Goal: Task Accomplishment & Management: Use online tool/utility

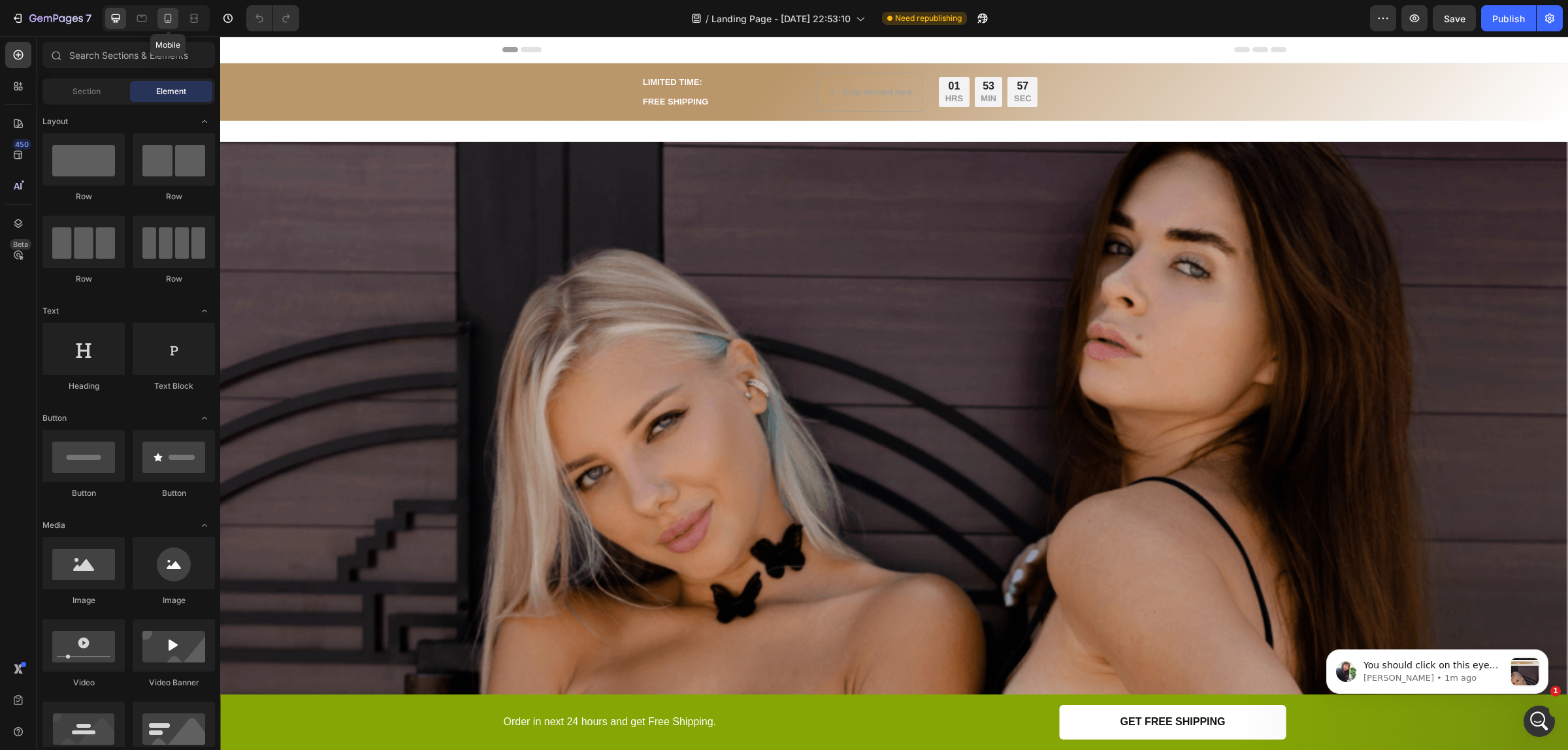
click at [166, 8] on div at bounding box center [167, 18] width 21 height 21
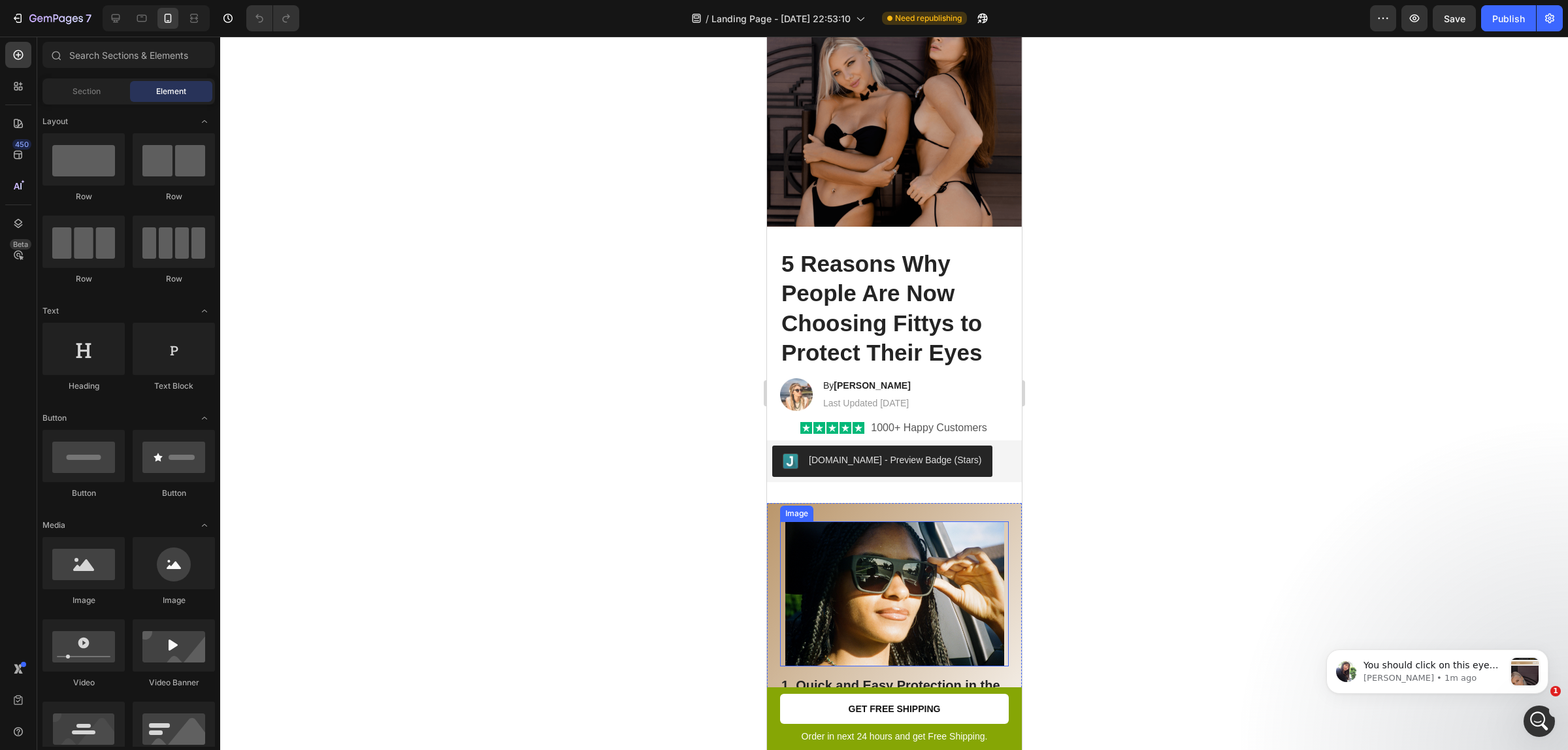
scroll to position [82, 0]
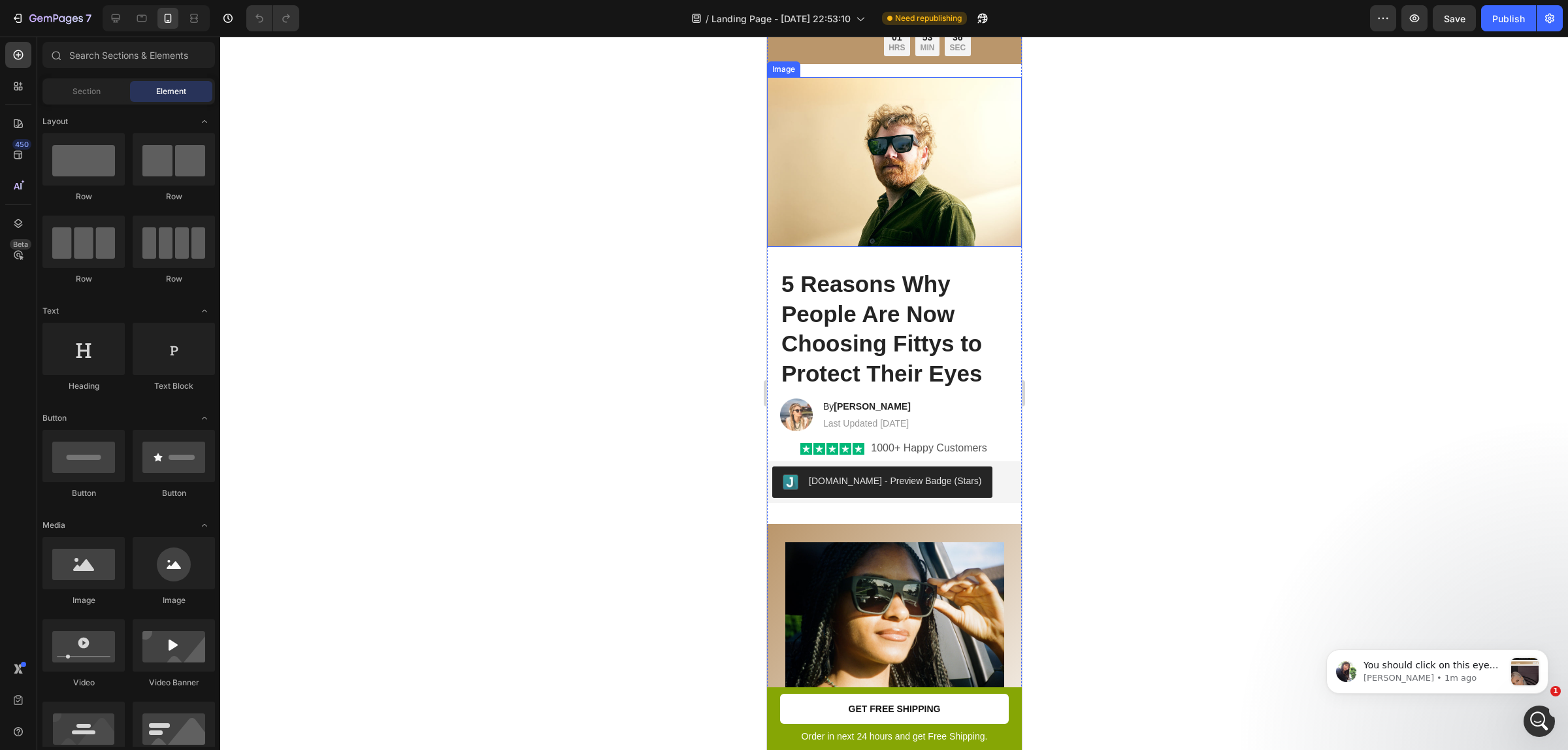
click at [946, 95] on img at bounding box center [894, 162] width 255 height 171
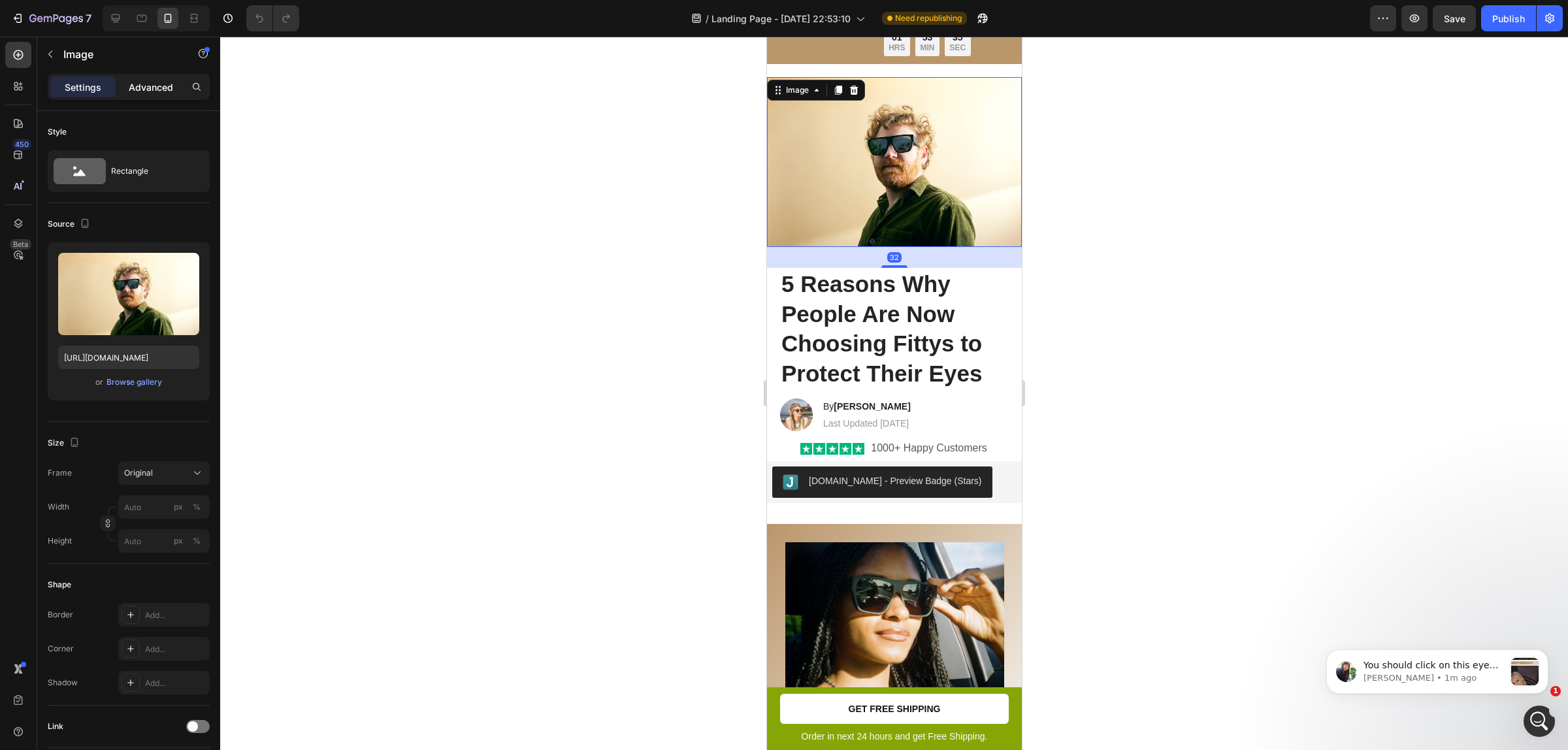
click at [154, 87] on p "Advanced" at bounding box center [151, 87] width 44 height 14
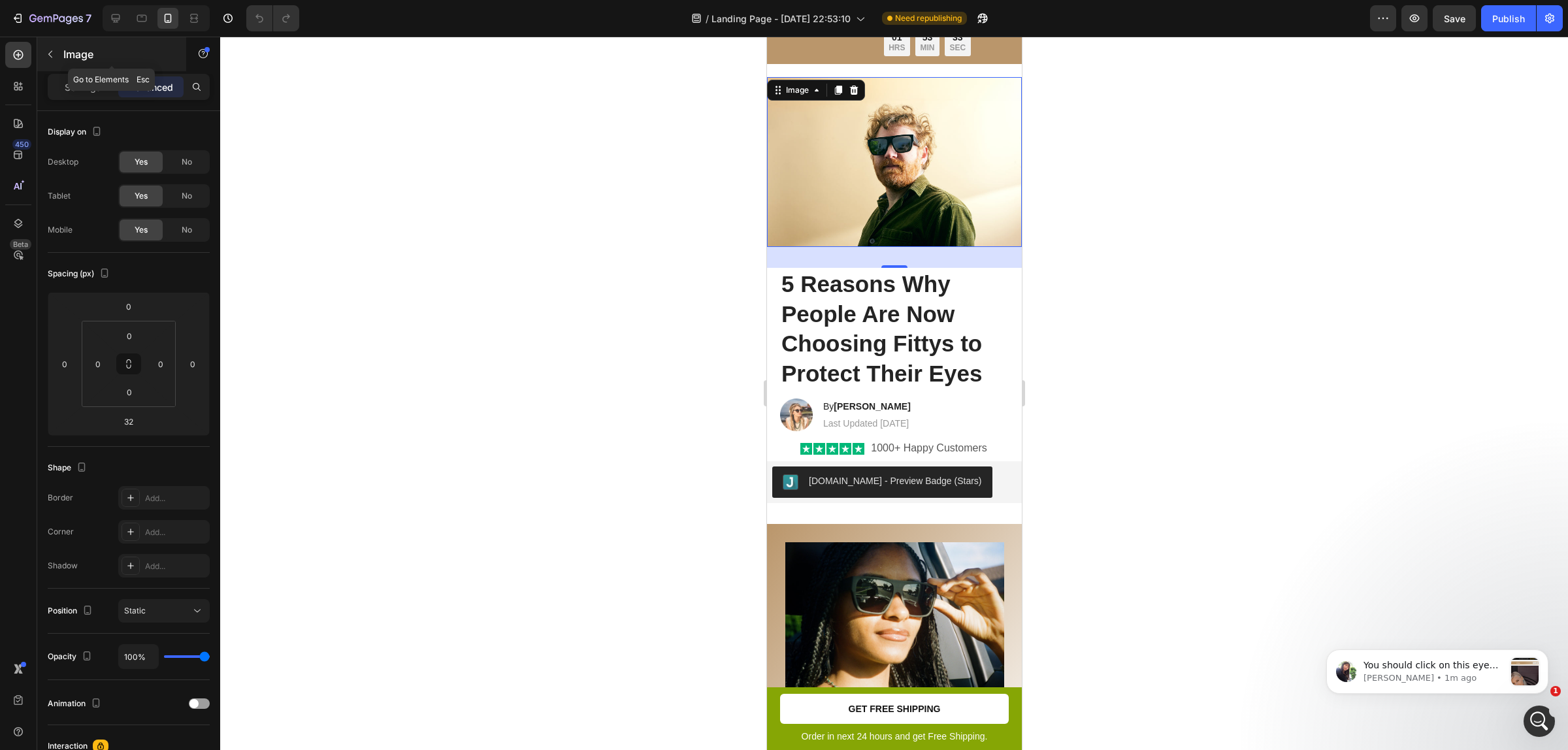
click at [54, 57] on icon "button" at bounding box center [50, 54] width 10 height 10
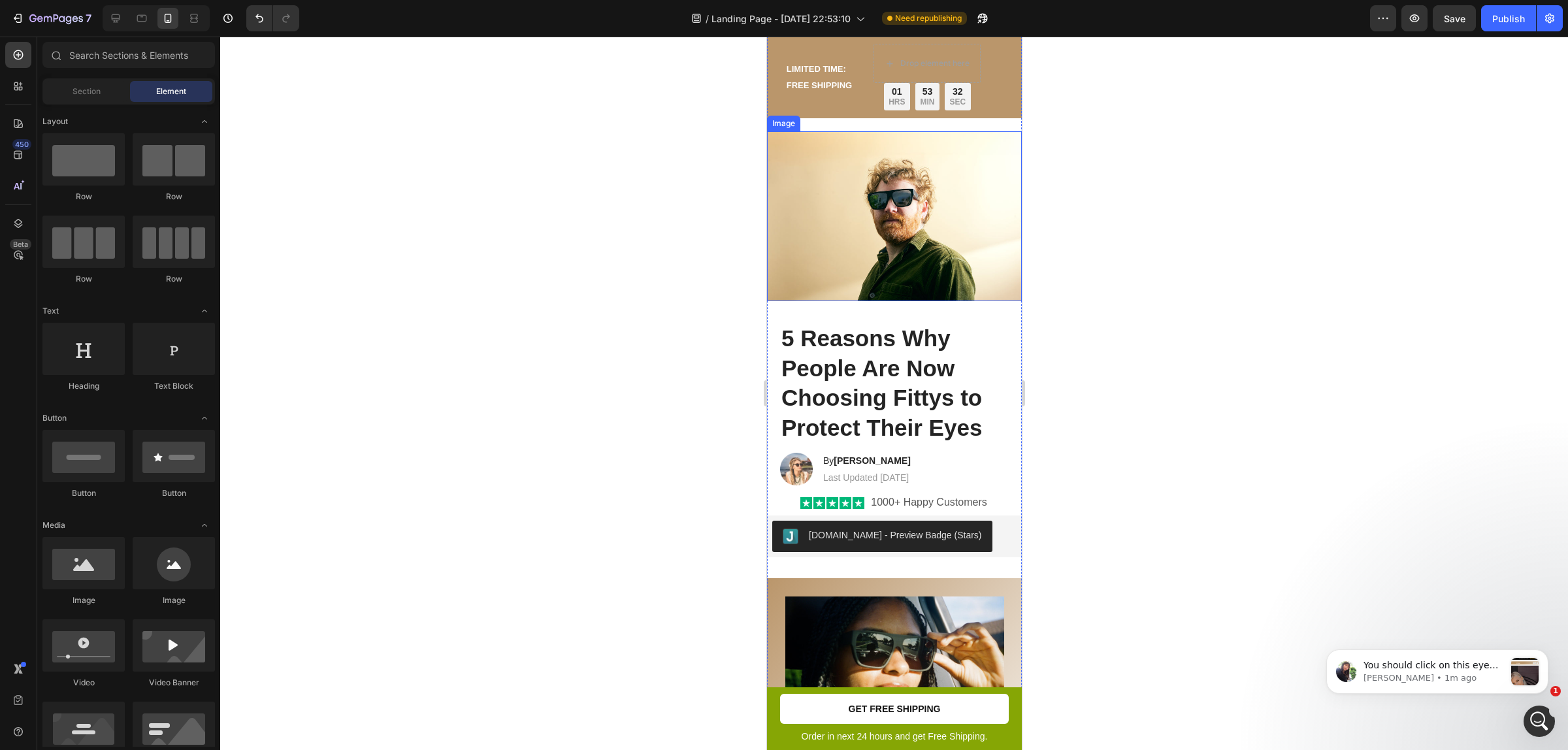
scroll to position [0, 0]
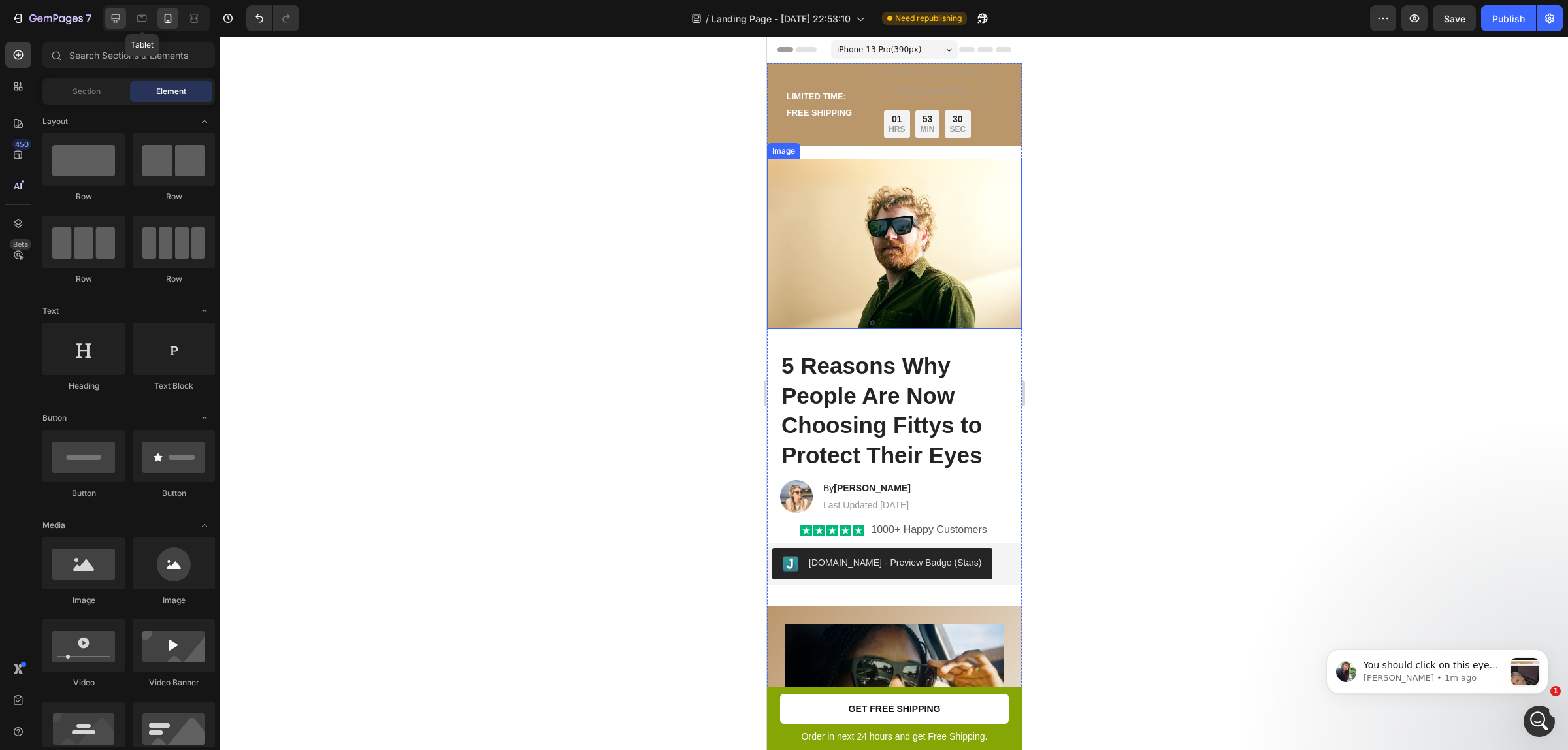
click at [122, 17] on icon at bounding box center [115, 18] width 13 height 13
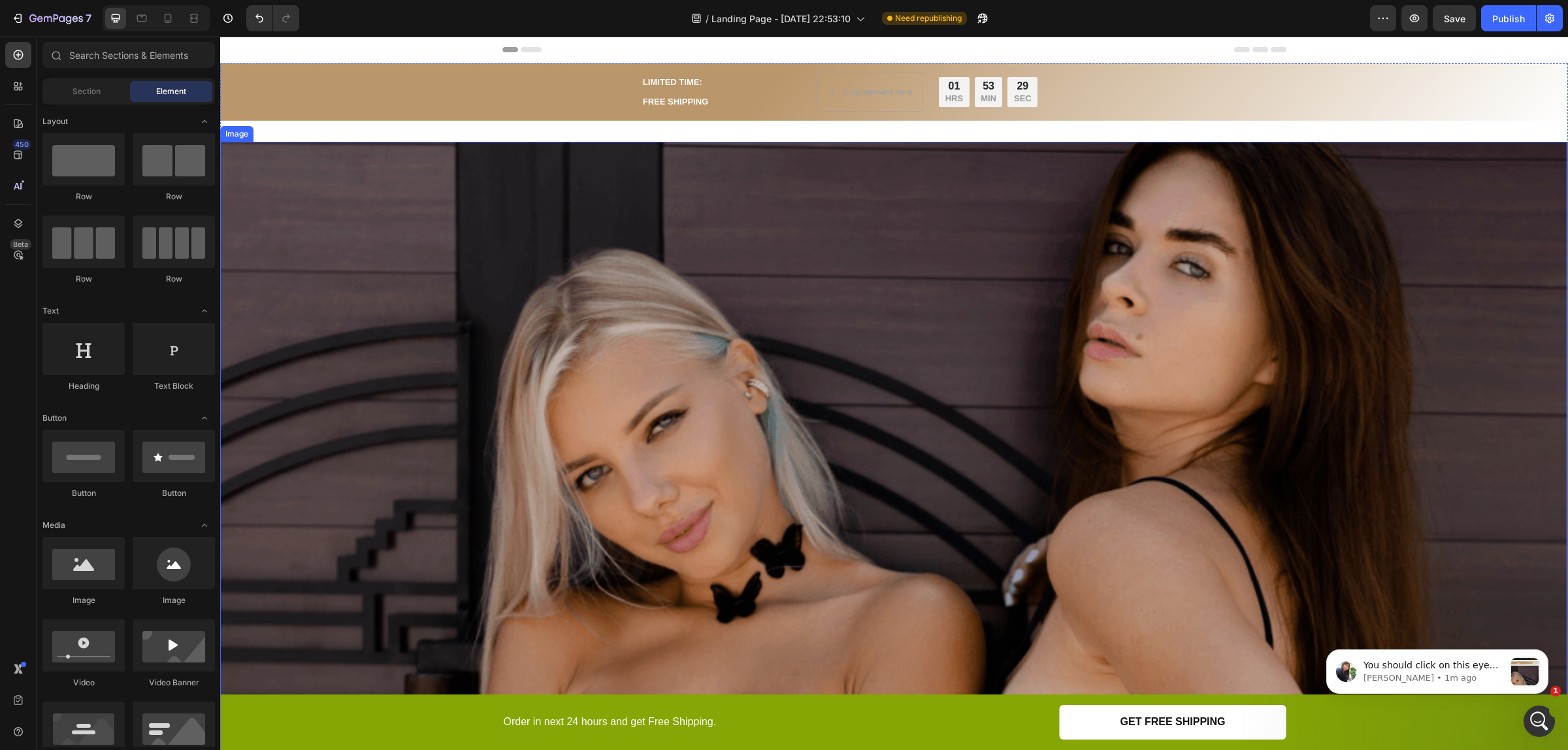
click at [750, 237] on img at bounding box center [893, 715] width 1347 height 1147
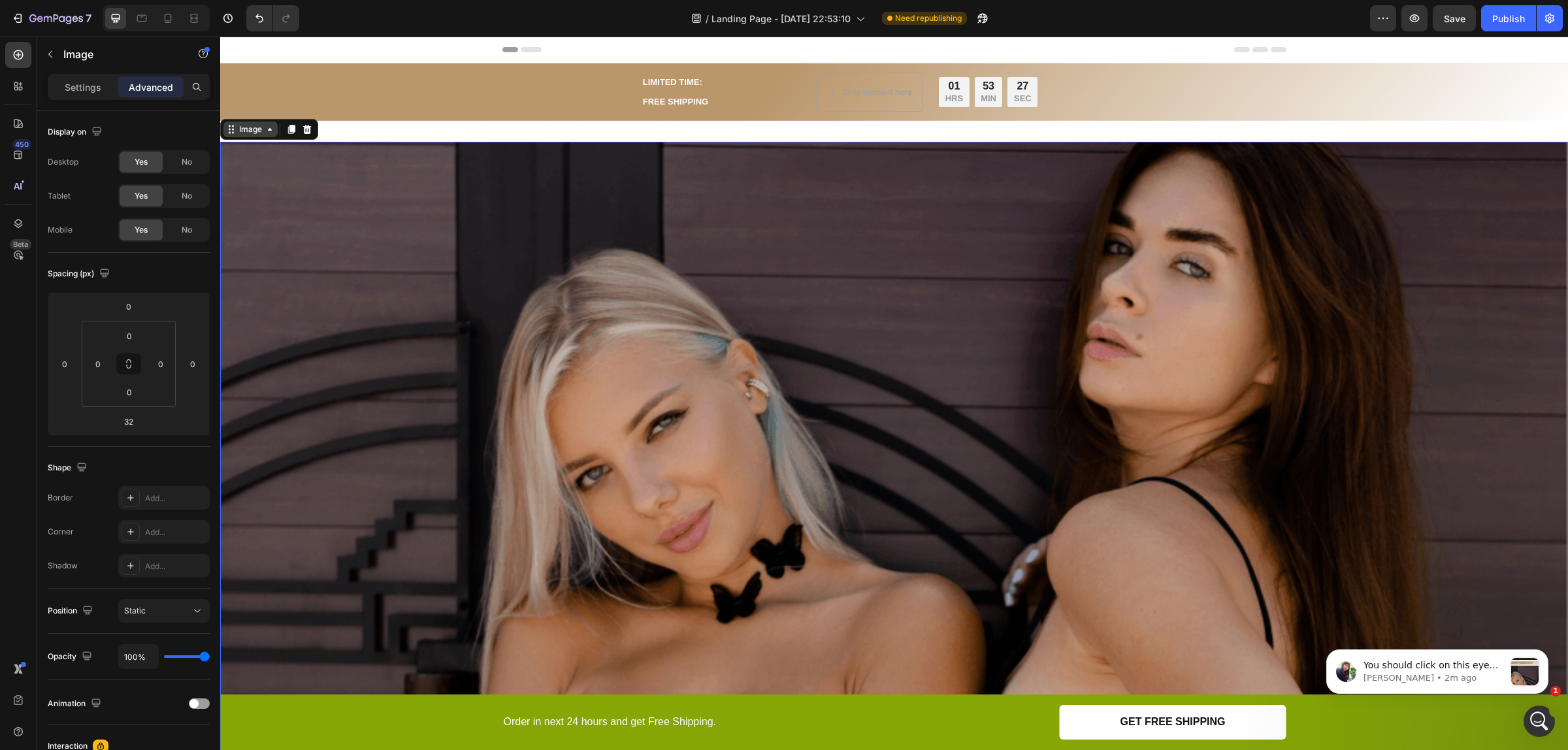
click at [256, 133] on div "Image" at bounding box center [250, 129] width 28 height 12
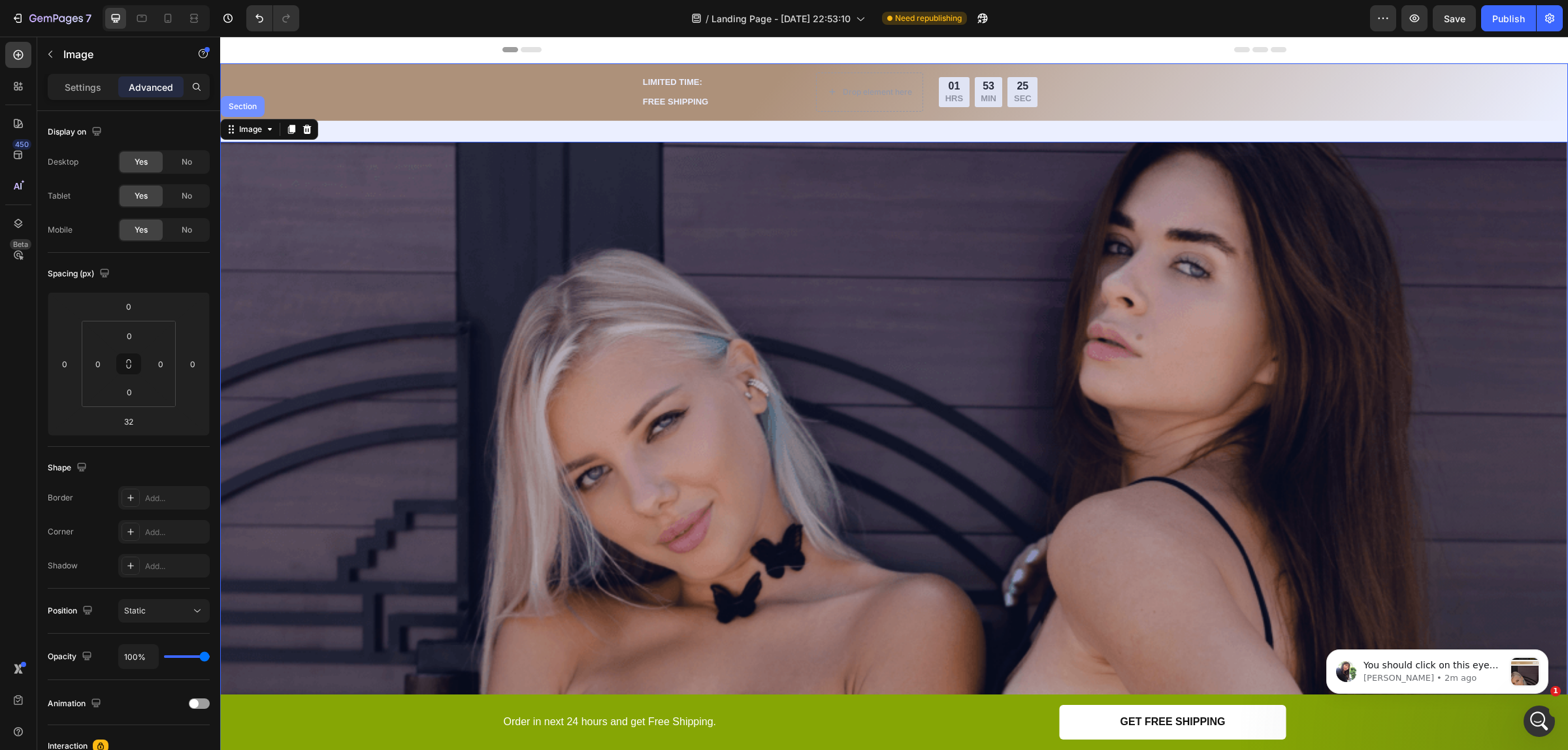
click at [249, 113] on div "Section" at bounding box center [243, 106] width 44 height 21
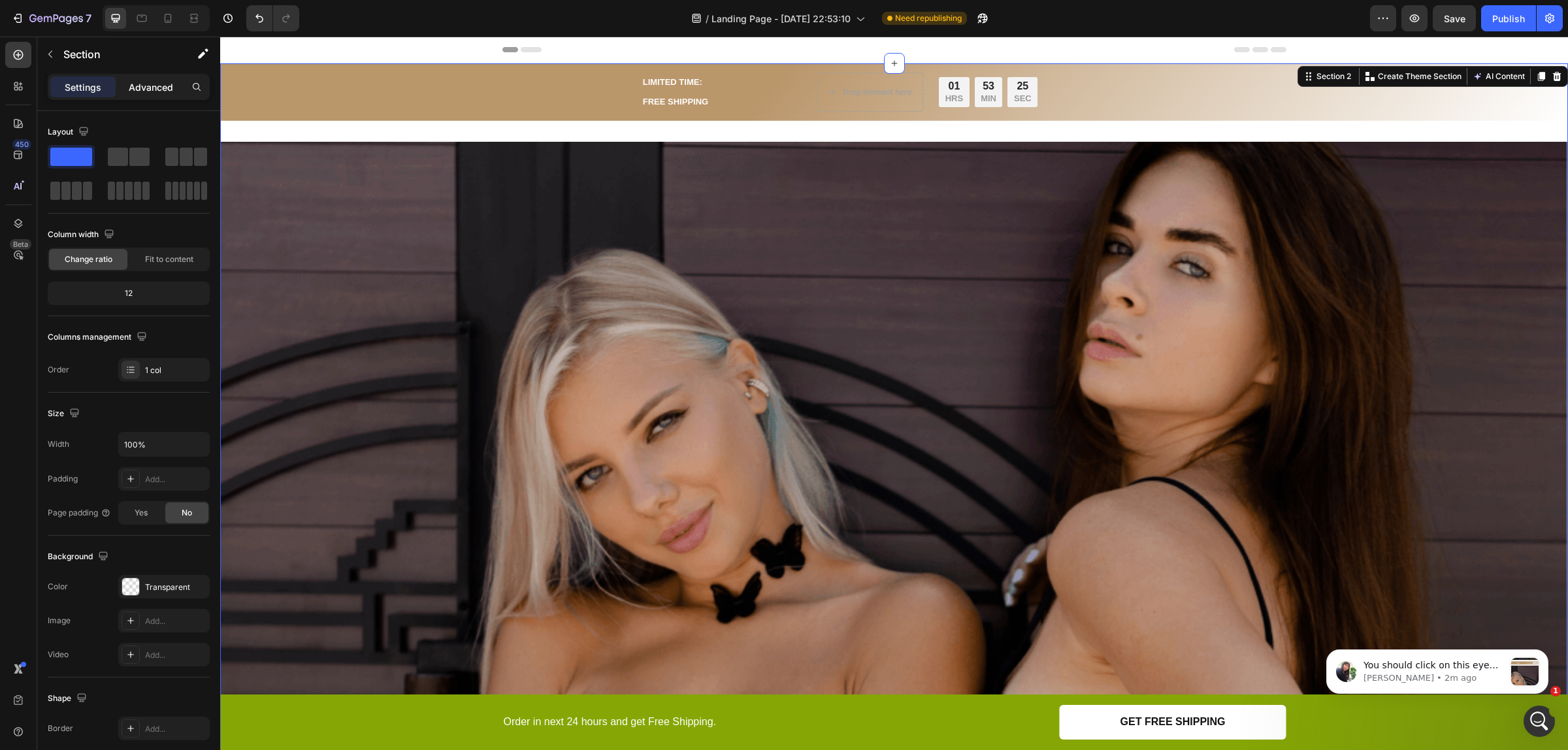
click at [163, 83] on p "Advanced" at bounding box center [151, 87] width 44 height 14
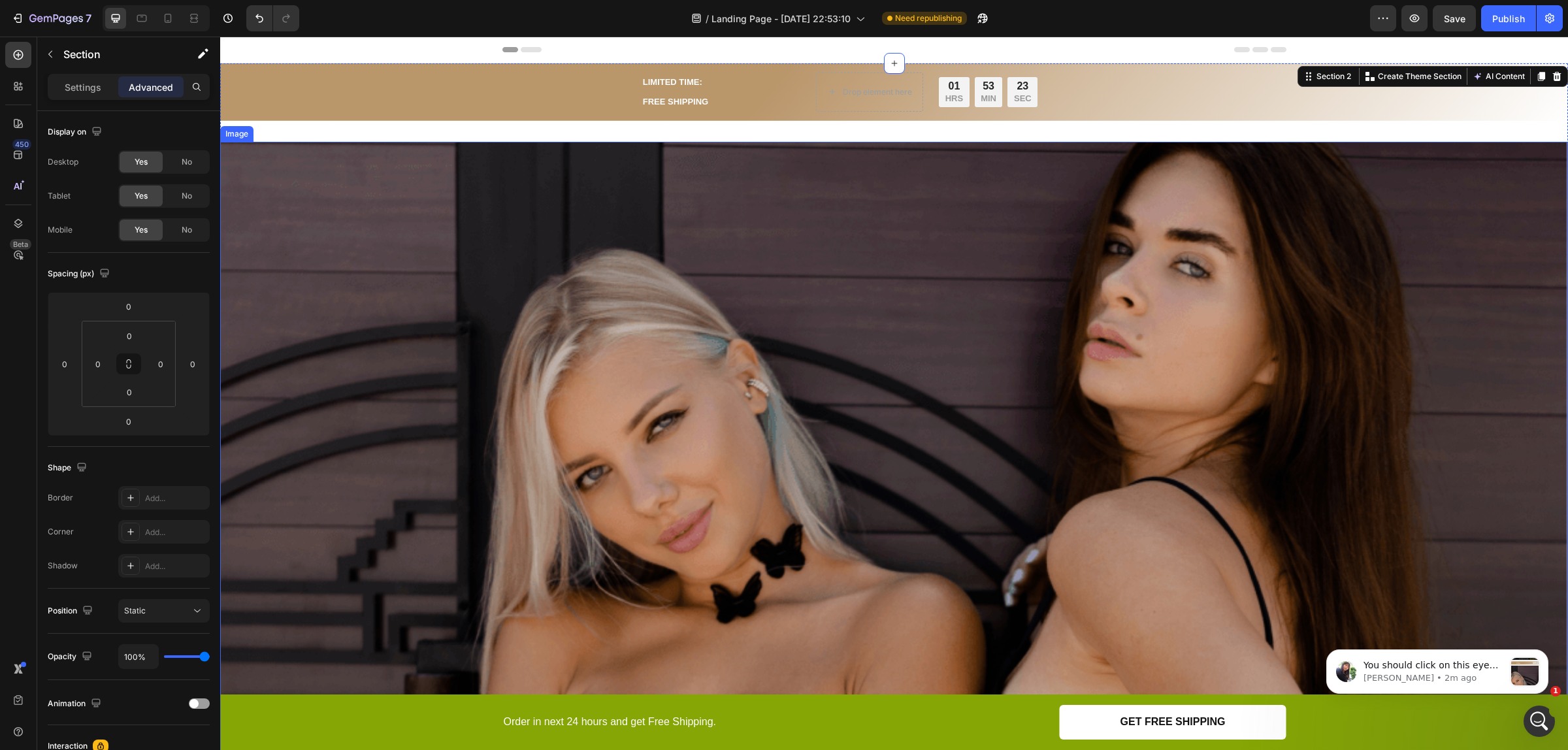
click at [357, 224] on img at bounding box center [893, 715] width 1347 height 1147
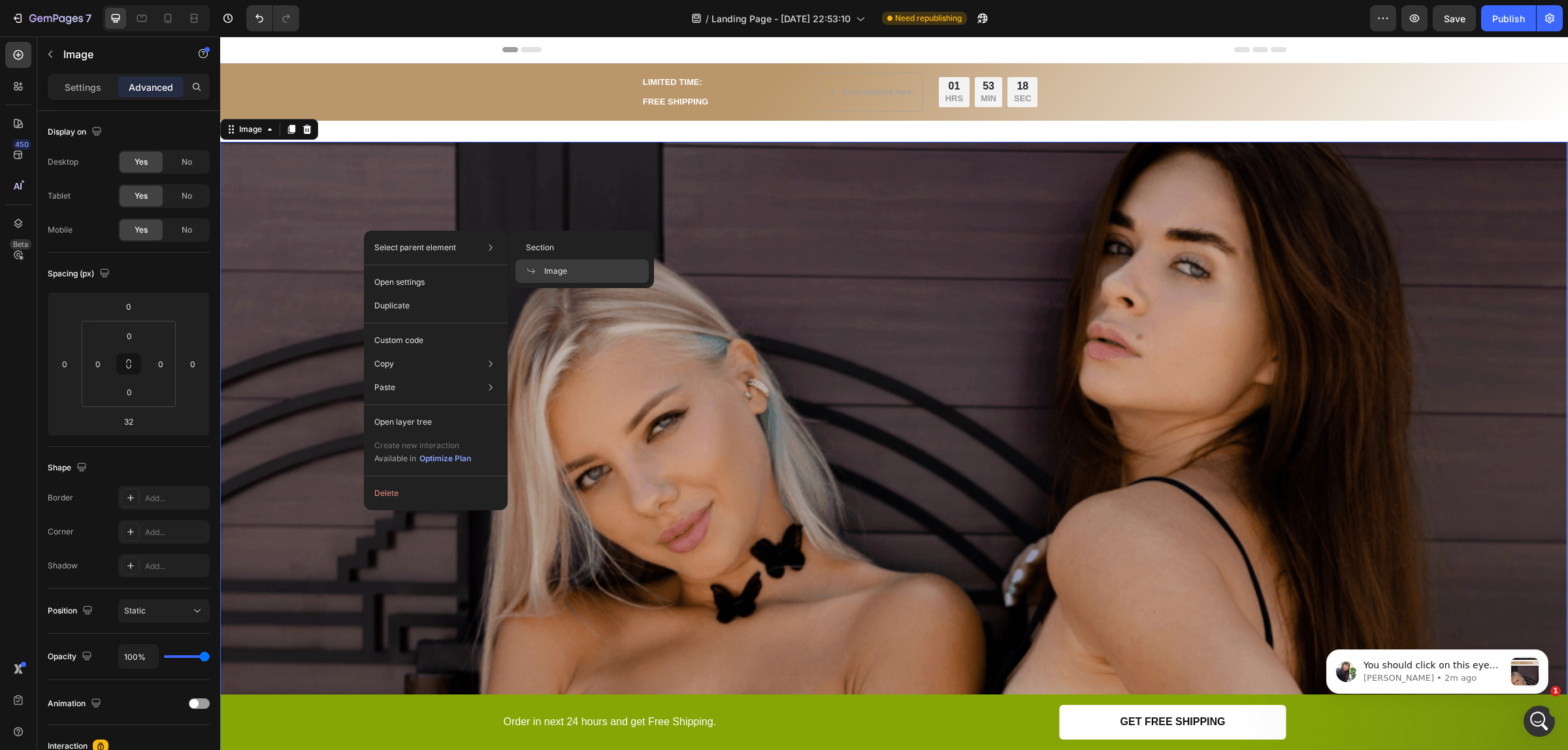
click at [431, 245] on p "Select parent element" at bounding box center [415, 248] width 81 height 12
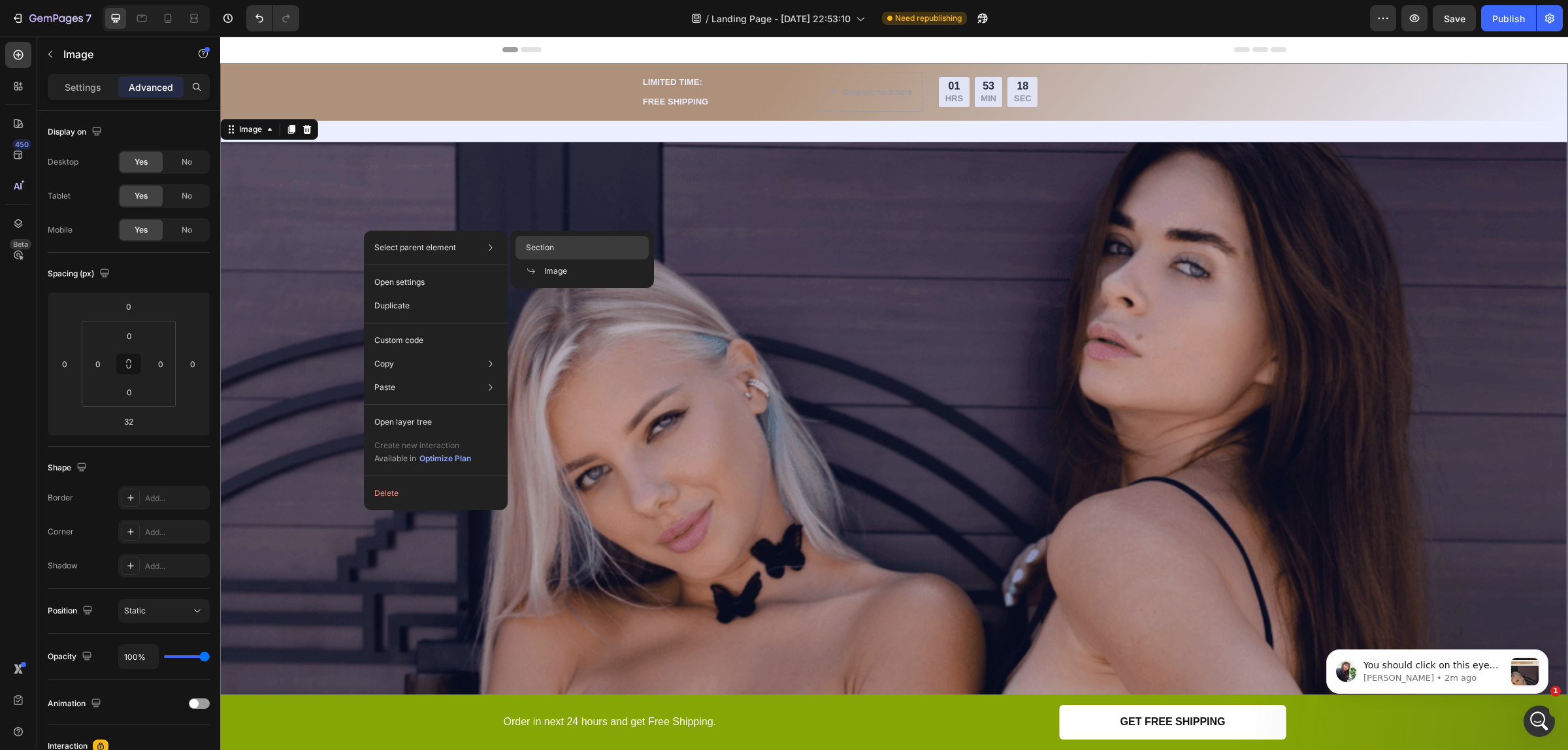
click at [539, 259] on div "Section" at bounding box center [582, 271] width 133 height 24
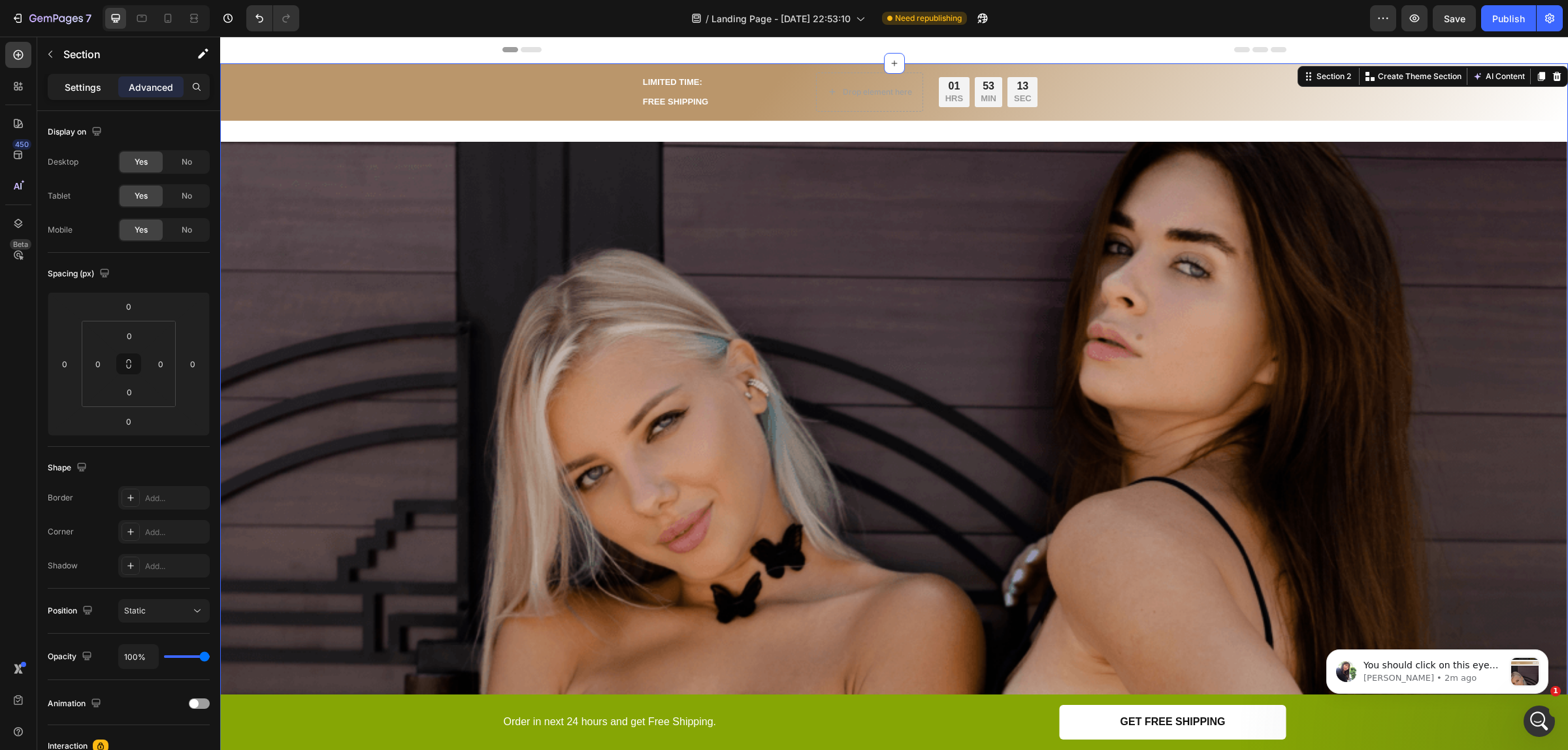
click at [69, 87] on p "Settings" at bounding box center [82, 87] width 37 height 14
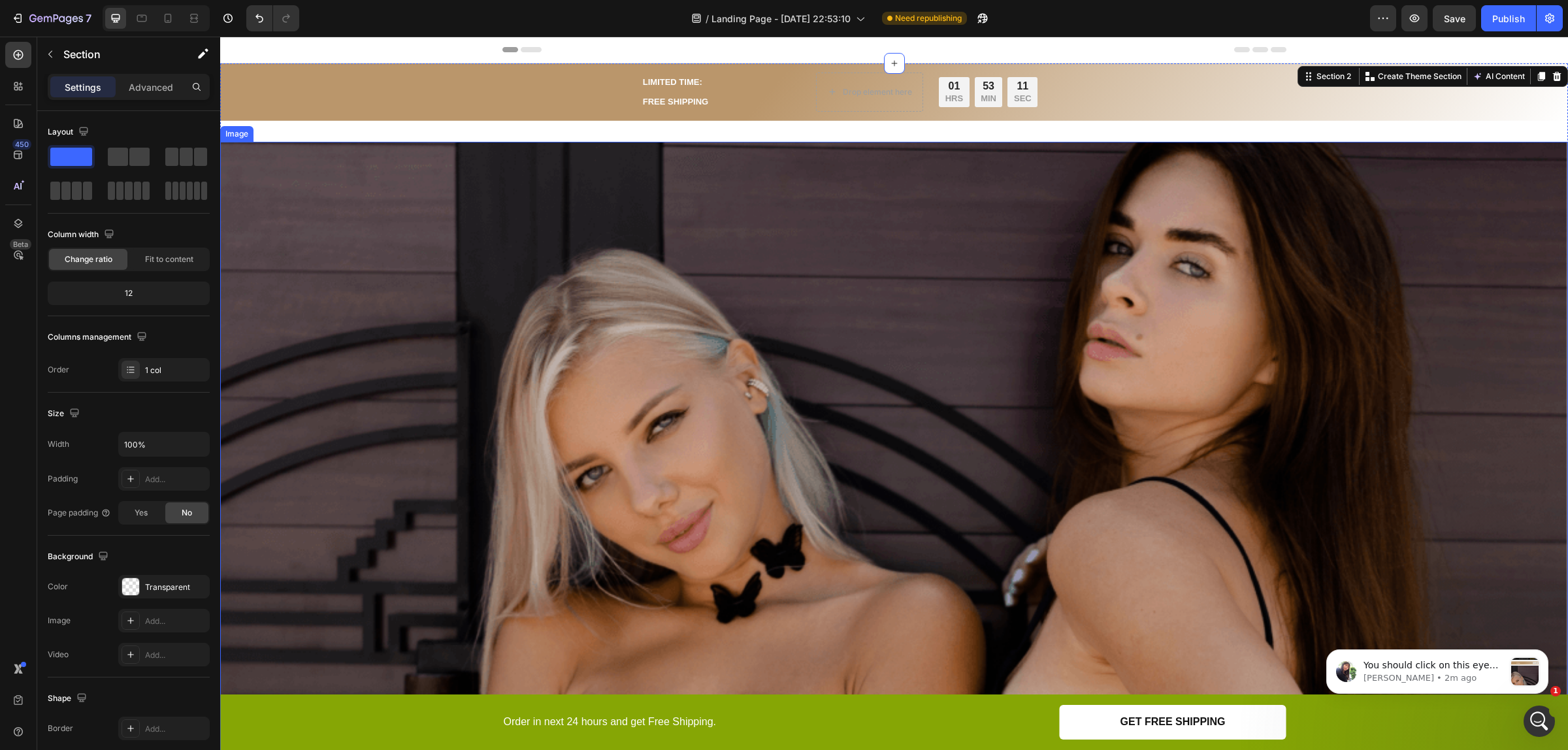
click at [368, 198] on img at bounding box center [893, 715] width 1347 height 1147
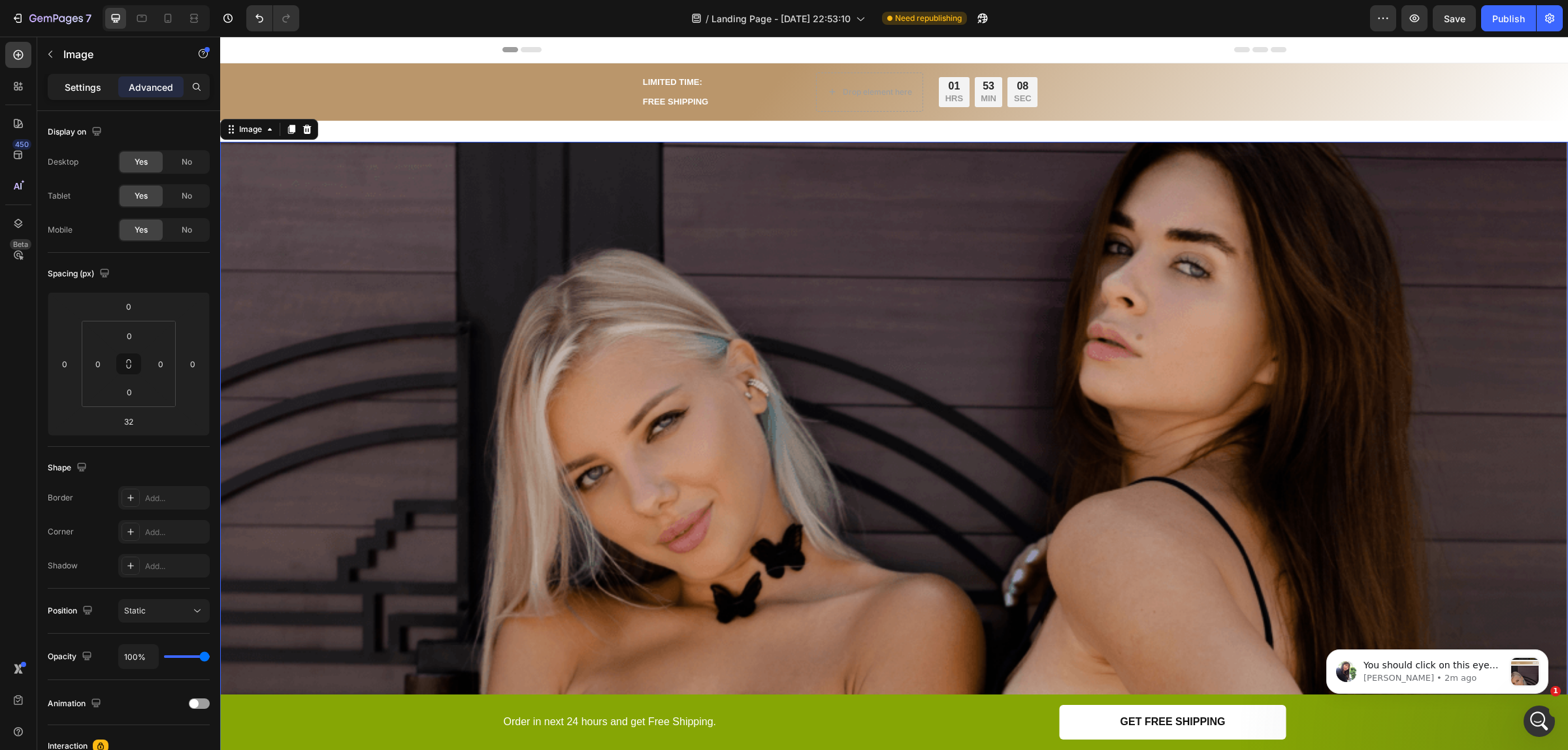
click at [86, 89] on p "Settings" at bounding box center [82, 87] width 37 height 14
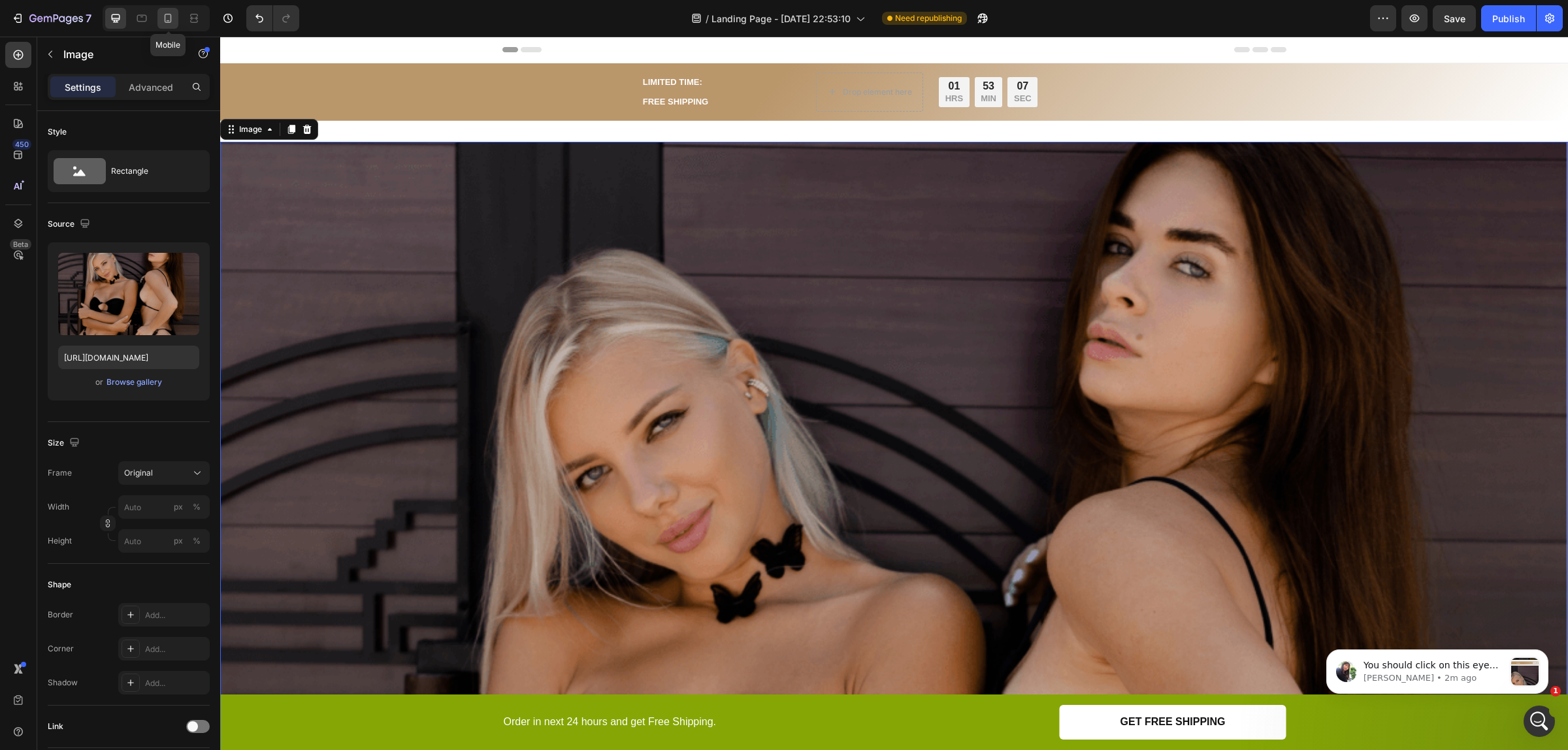
click at [177, 24] on div at bounding box center [167, 18] width 21 height 21
type input "[URL][DOMAIN_NAME]"
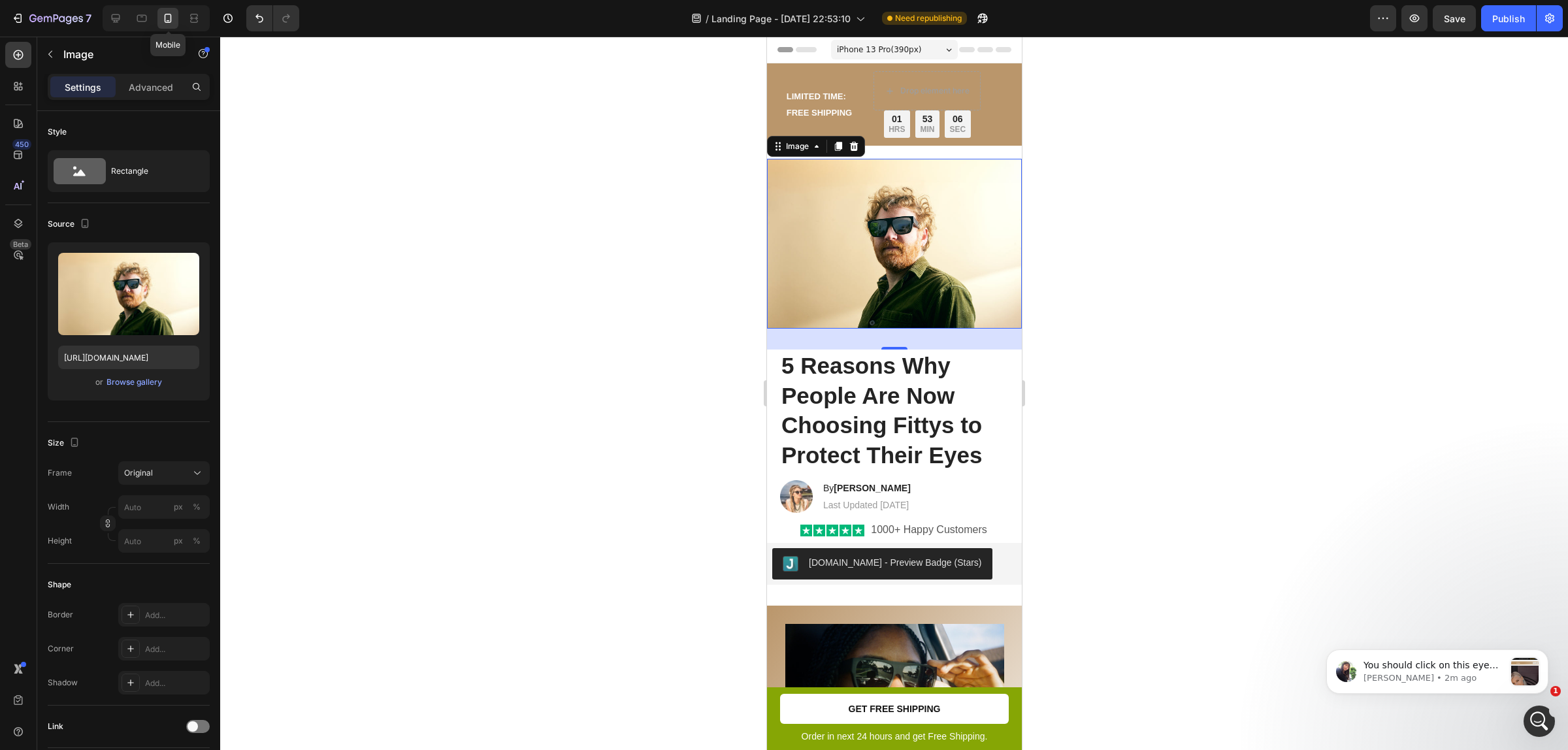
scroll to position [76, 0]
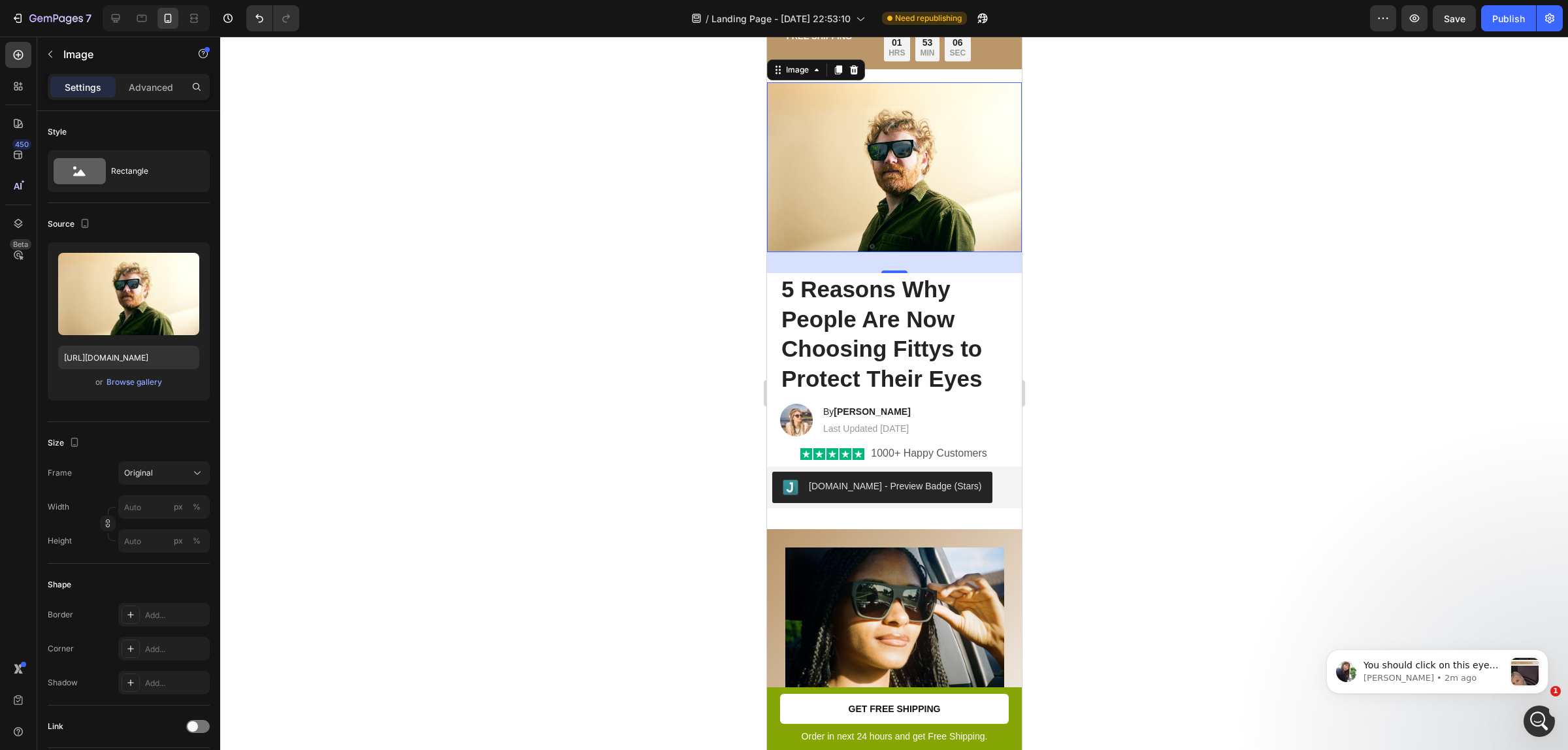
click at [877, 161] on img at bounding box center [894, 167] width 255 height 171
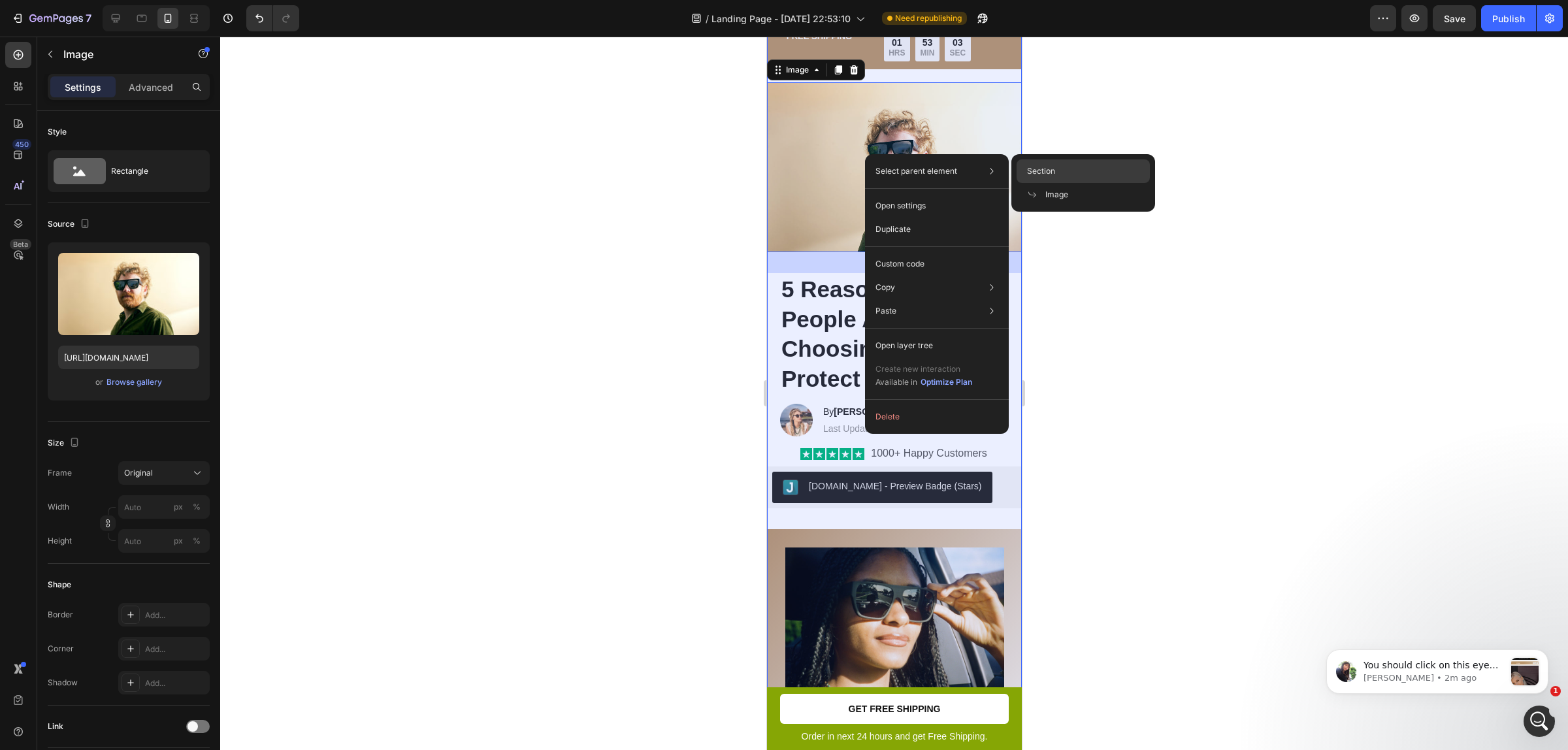
click at [1057, 183] on div "Section" at bounding box center [1082, 195] width 133 height 24
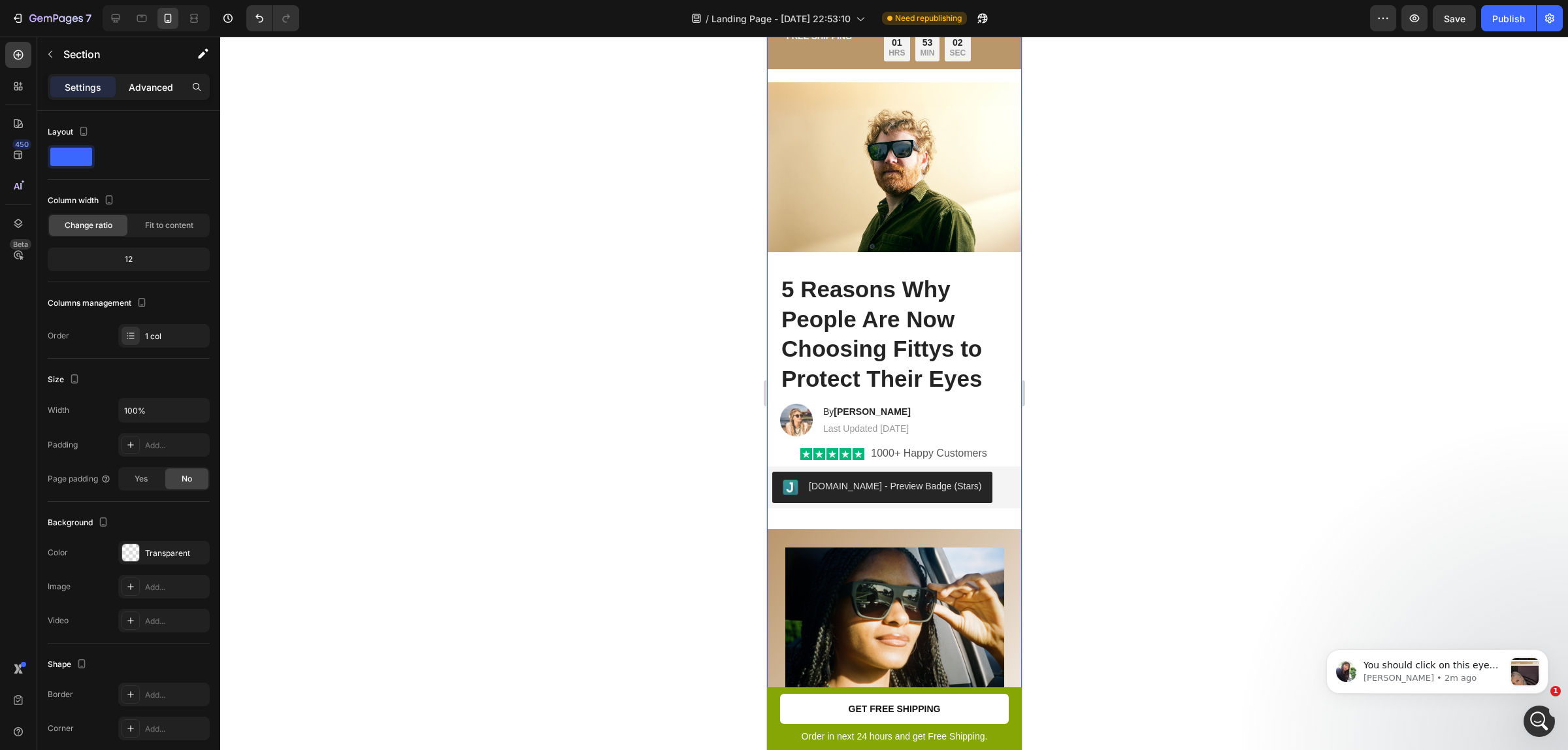
click at [157, 83] on p "Advanced" at bounding box center [151, 87] width 44 height 14
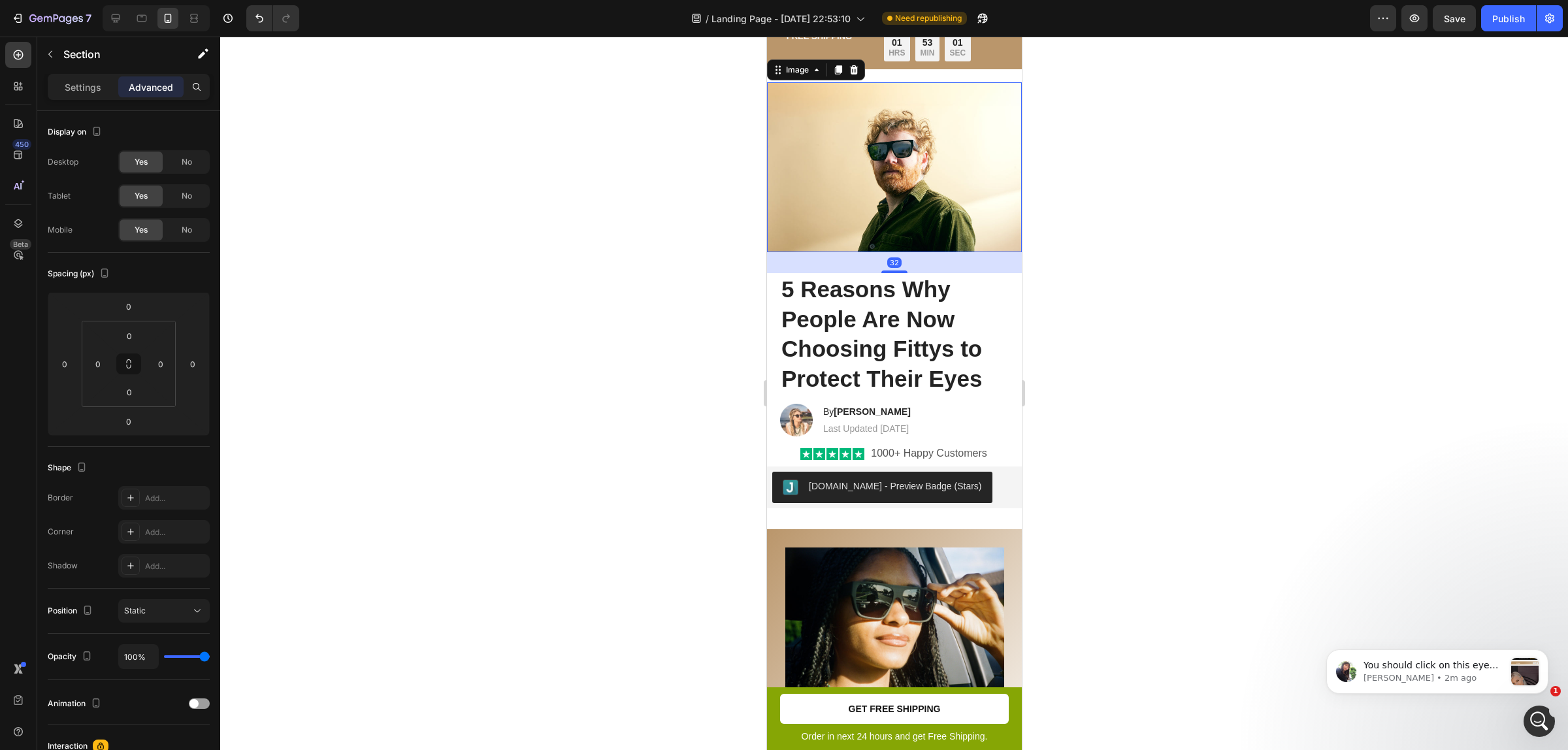
click at [864, 138] on img at bounding box center [894, 167] width 255 height 171
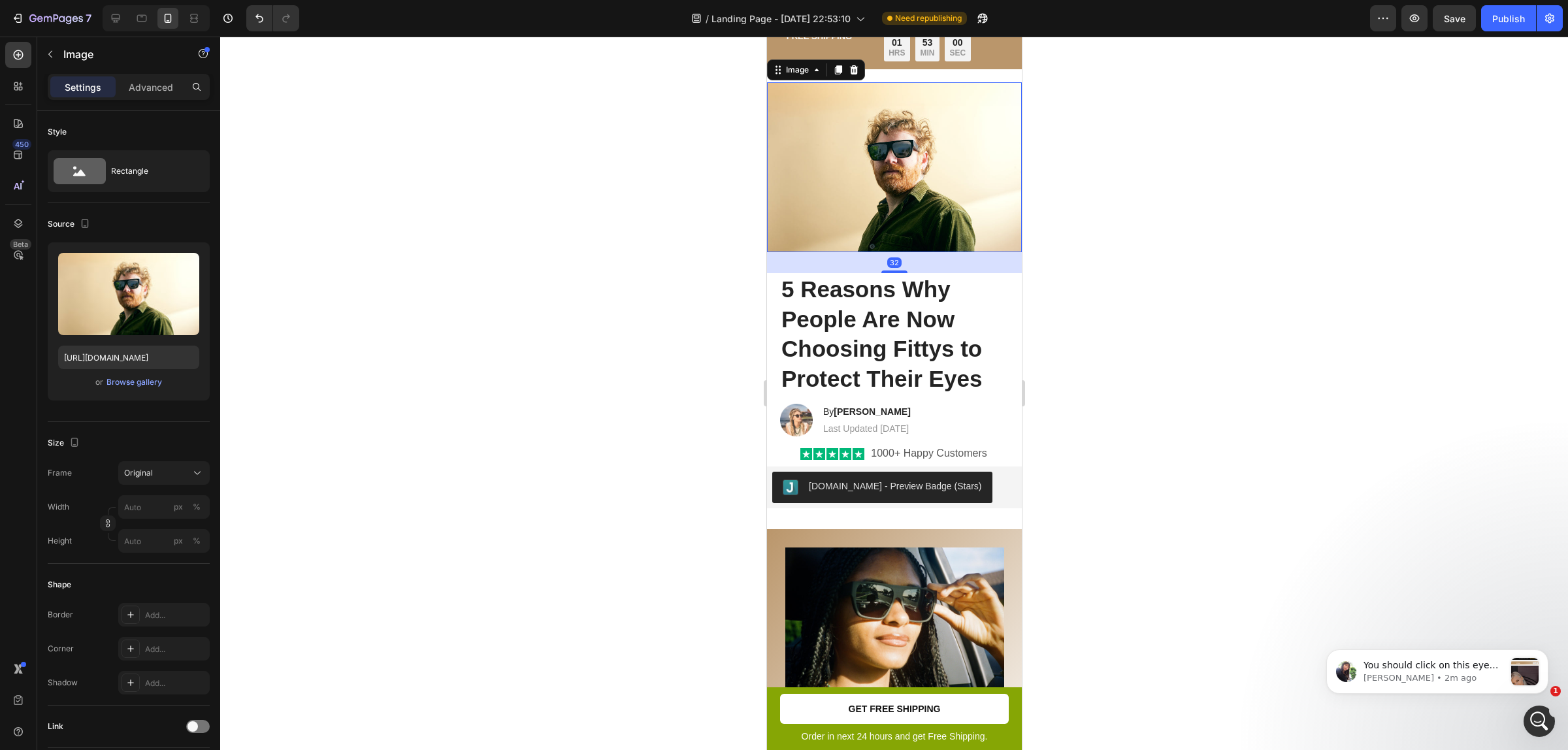
scroll to position [0, 0]
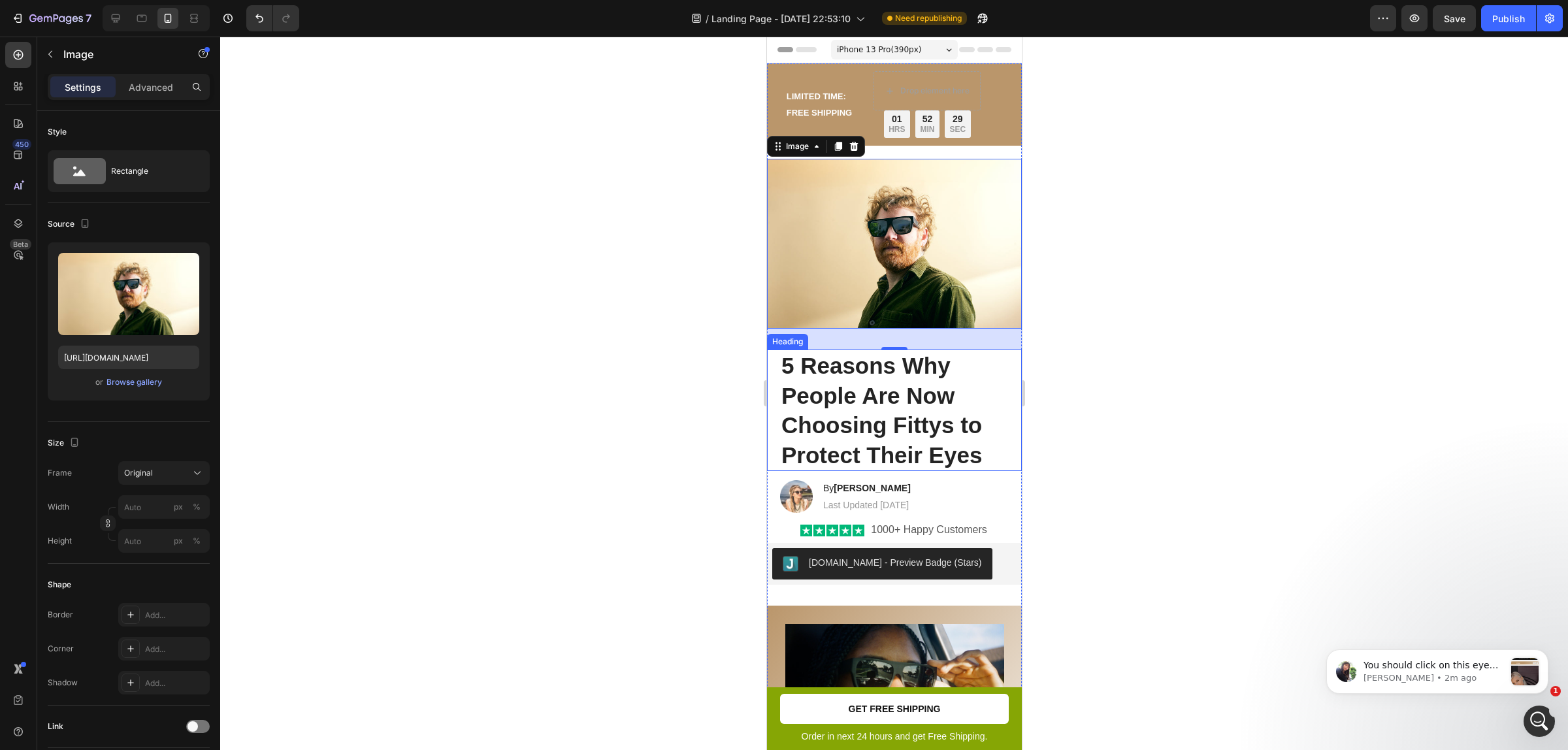
click at [814, 375] on h1 "5 Reasons Why People Are Now Choosing Fittys to Protect Their Eyes" at bounding box center [893, 410] width 228 height 121
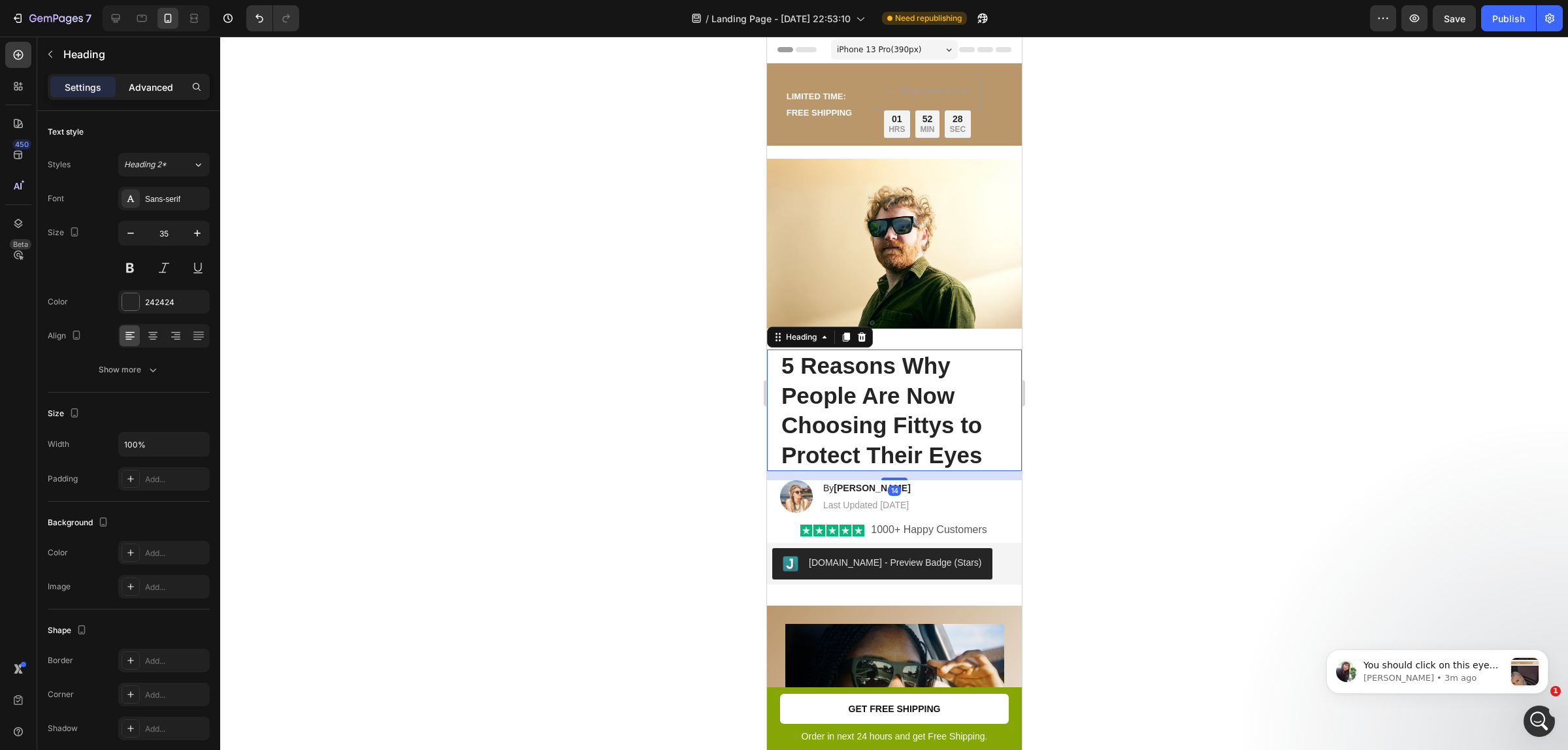
click at [143, 78] on div "Advanced" at bounding box center [150, 87] width 65 height 21
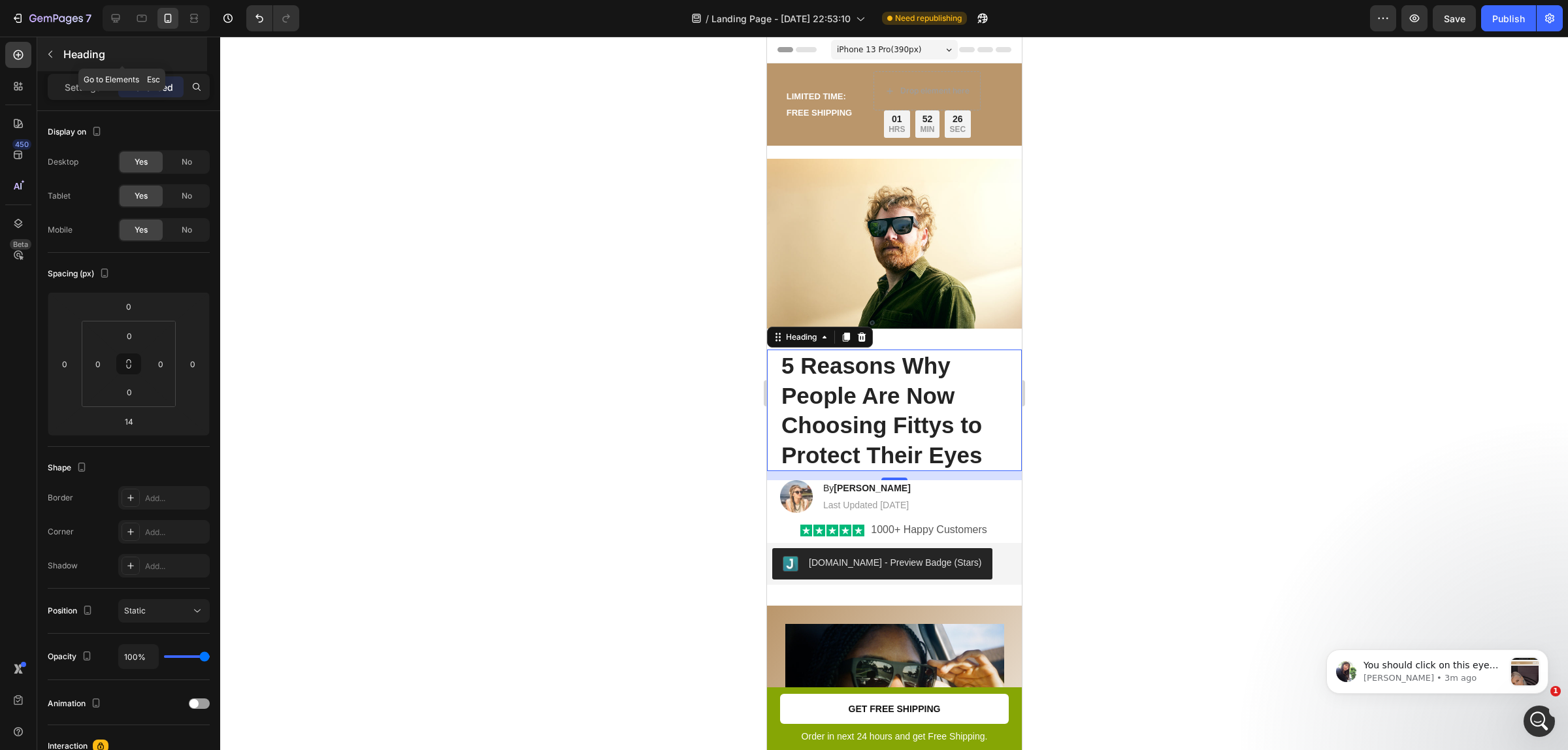
click at [51, 54] on icon "button" at bounding box center [50, 54] width 10 height 10
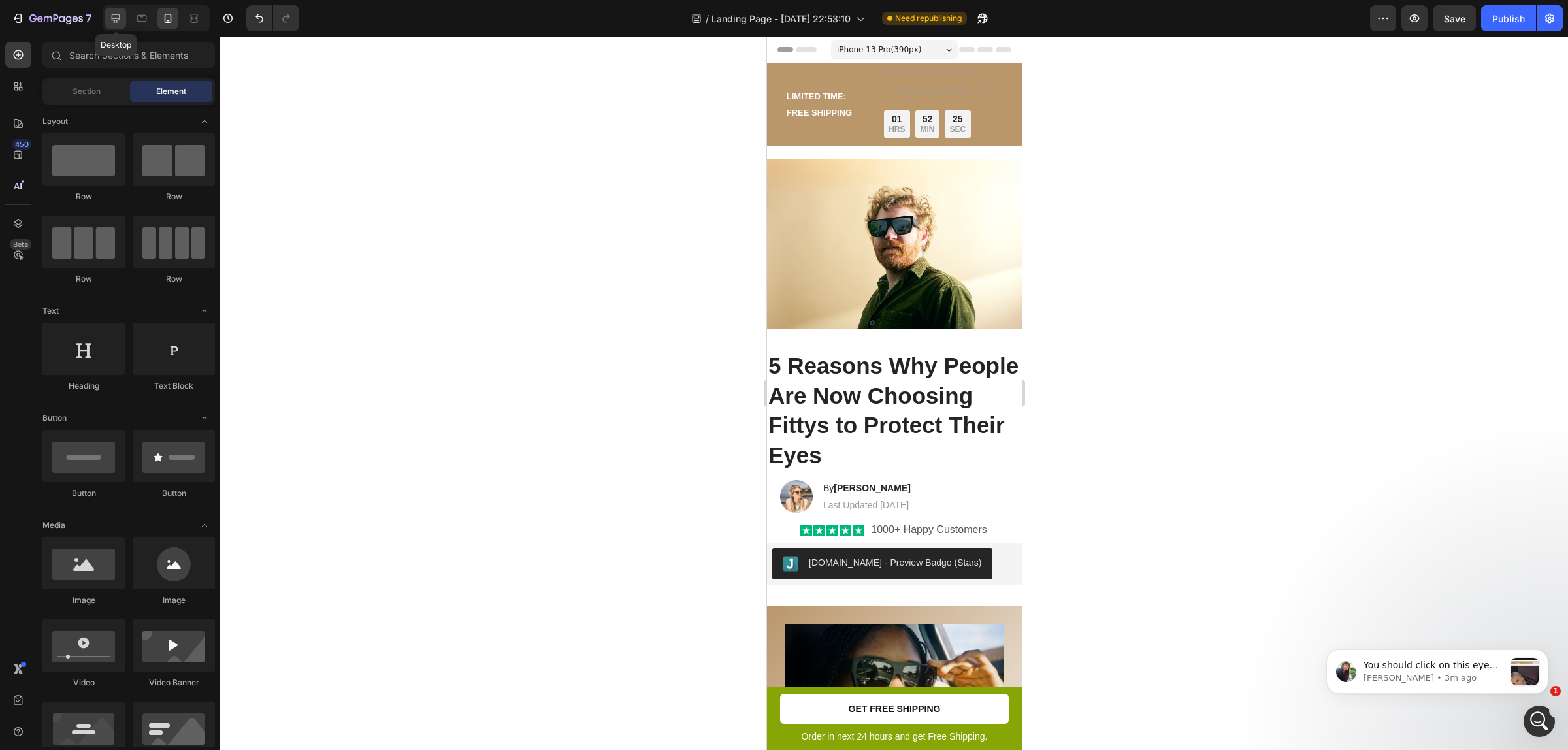
click at [121, 27] on div at bounding box center [115, 18] width 21 height 21
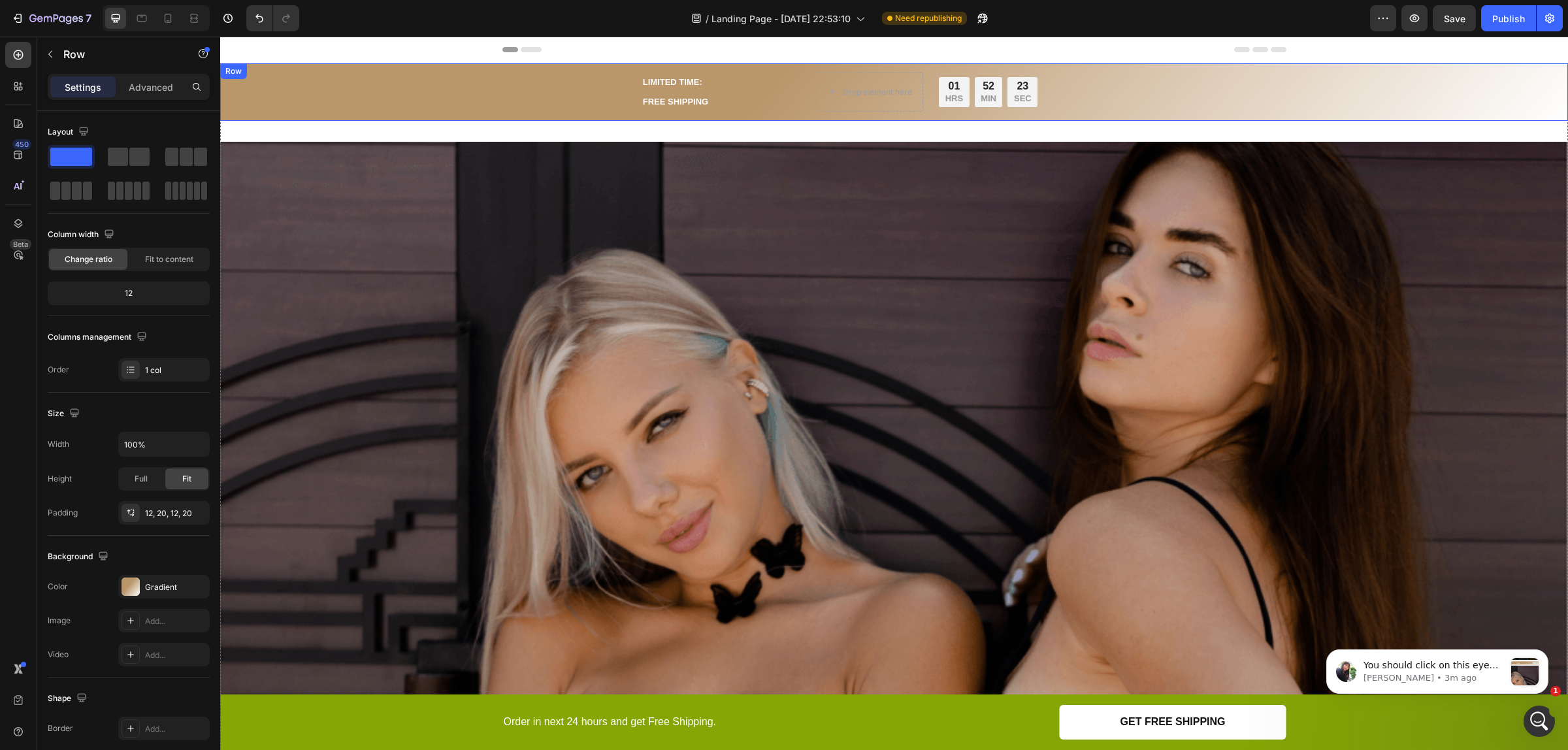
click at [487, 78] on div "LIMITED TIME: FREE SHIPPING Text Block Drop element here 01 HRS 52 MIN 23 SEC C…" at bounding box center [894, 92] width 1322 height 42
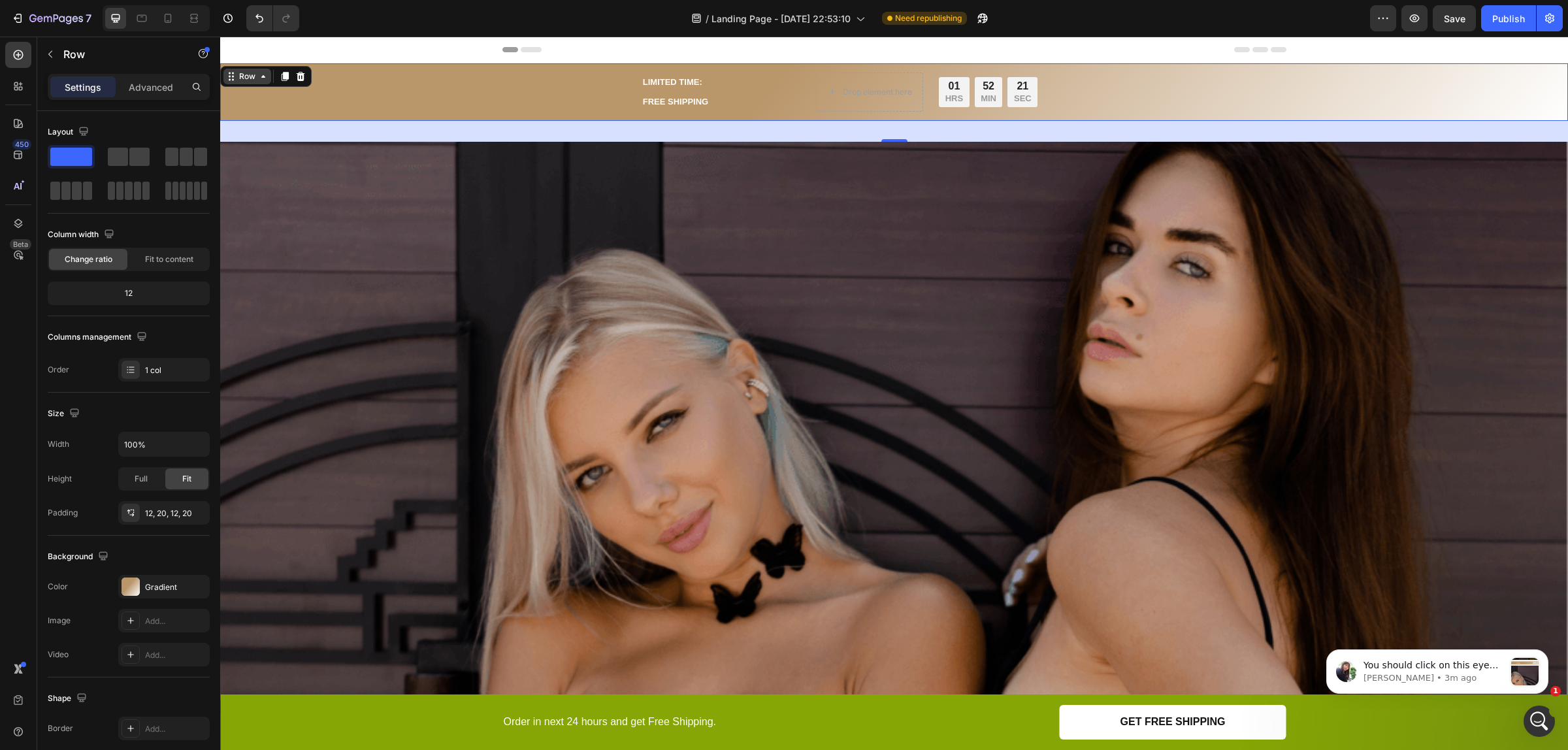
click at [245, 75] on div "Row" at bounding box center [247, 76] width 21 height 12
click at [180, 90] on div "Advanced" at bounding box center [150, 87] width 65 height 21
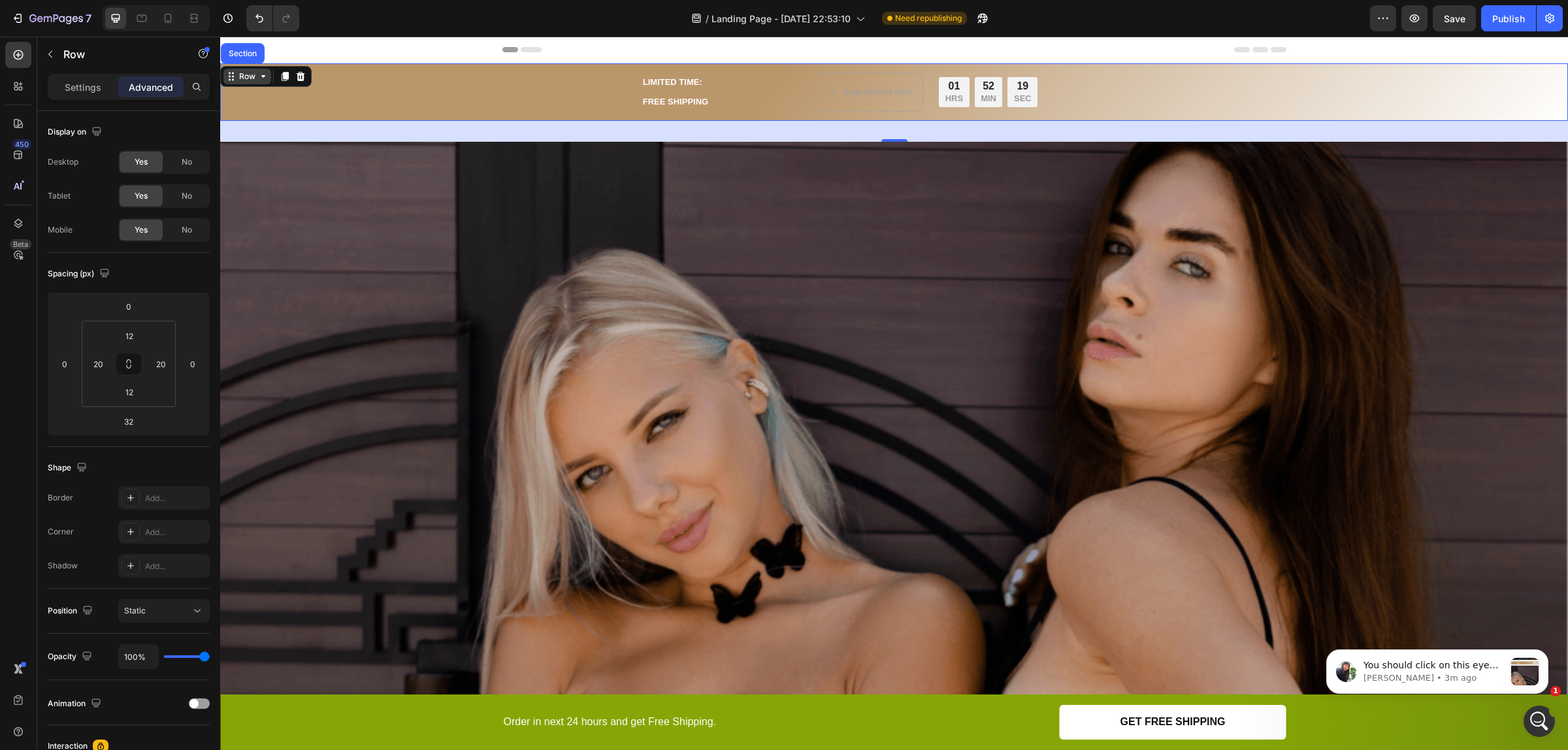
click at [256, 79] on div "Row" at bounding box center [247, 76] width 21 height 12
click at [350, 87] on div "LIMITED TIME: FREE SHIPPING Text Block Drop element here 01 HRS 52 MIN 18 SEC C…" at bounding box center [894, 92] width 1322 height 42
click at [239, 74] on div "Row" at bounding box center [247, 76] width 21 height 12
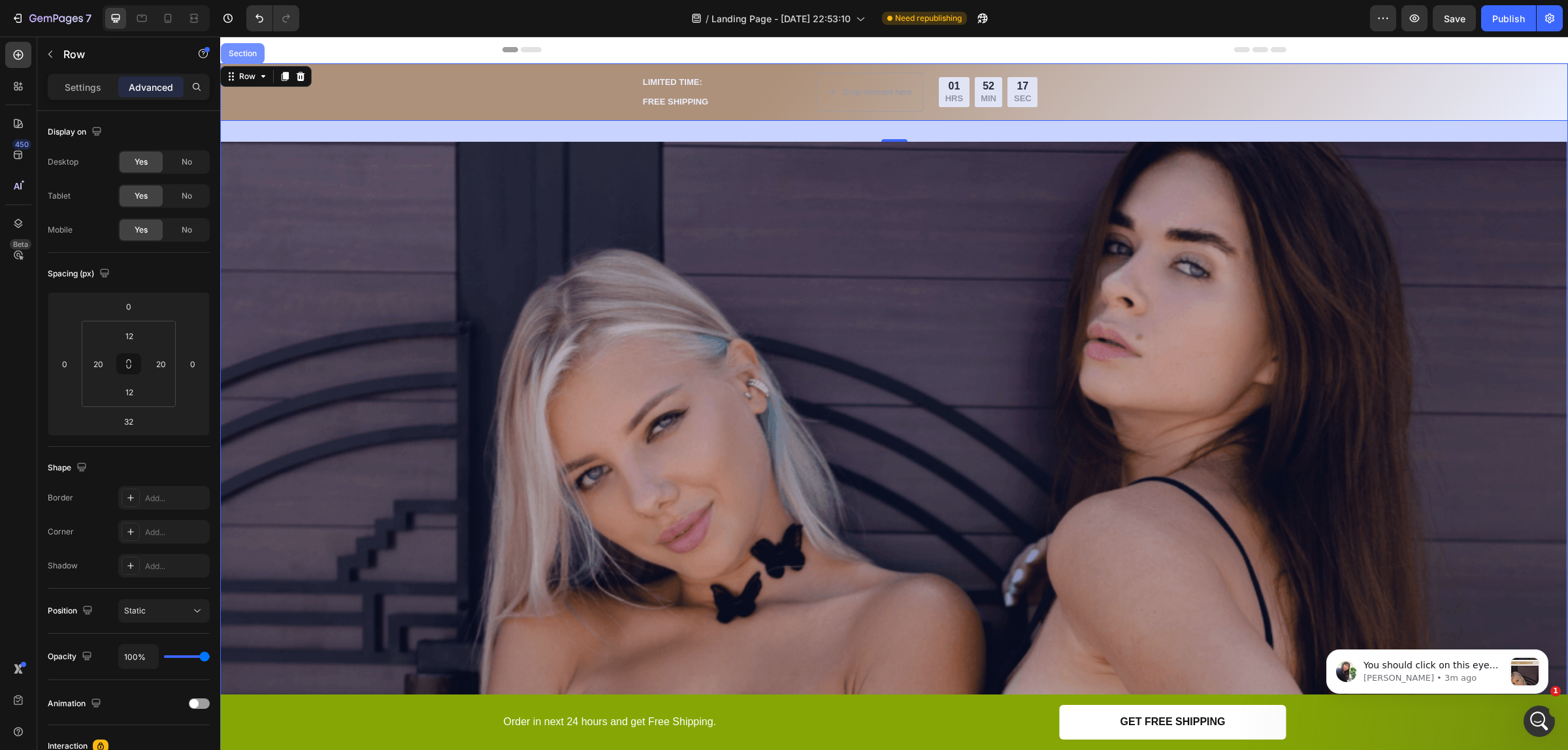
click at [245, 54] on div "Section" at bounding box center [242, 53] width 33 height 8
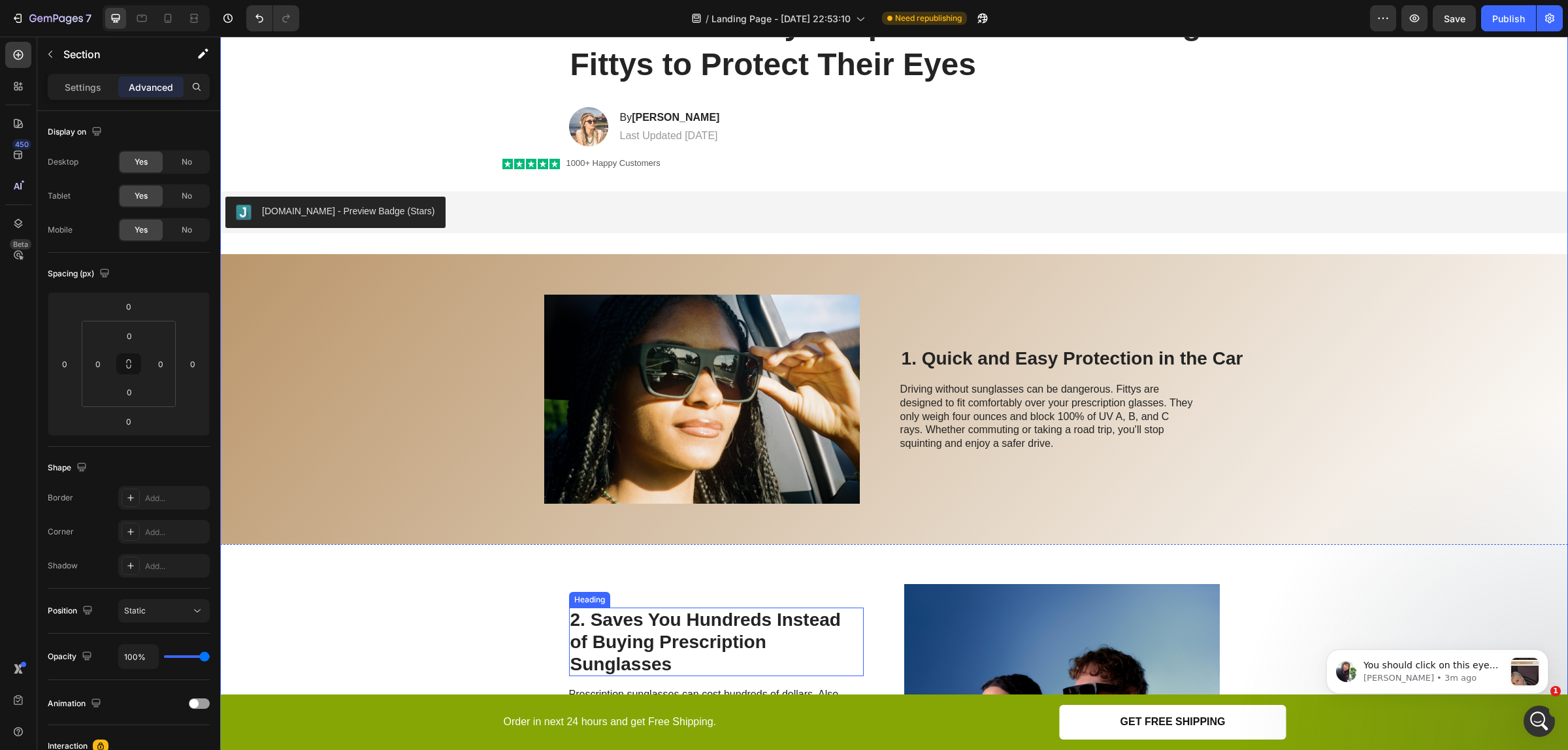
scroll to position [1879, 0]
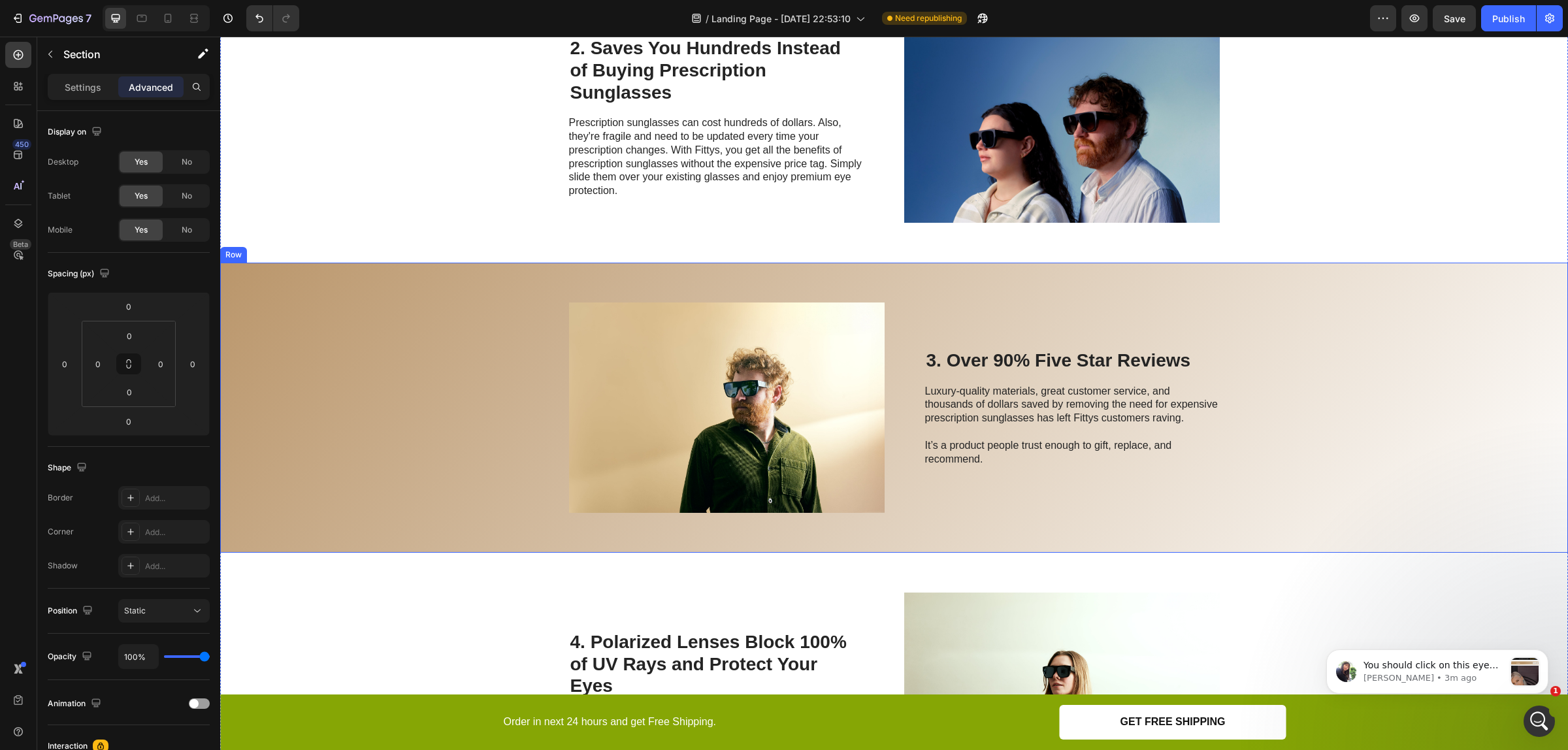
click at [1451, 204] on div "2. Saves You Hundreds Instead of Buying Prescription Sunglasses Heading Prescri…" at bounding box center [893, 118] width 1347 height 290
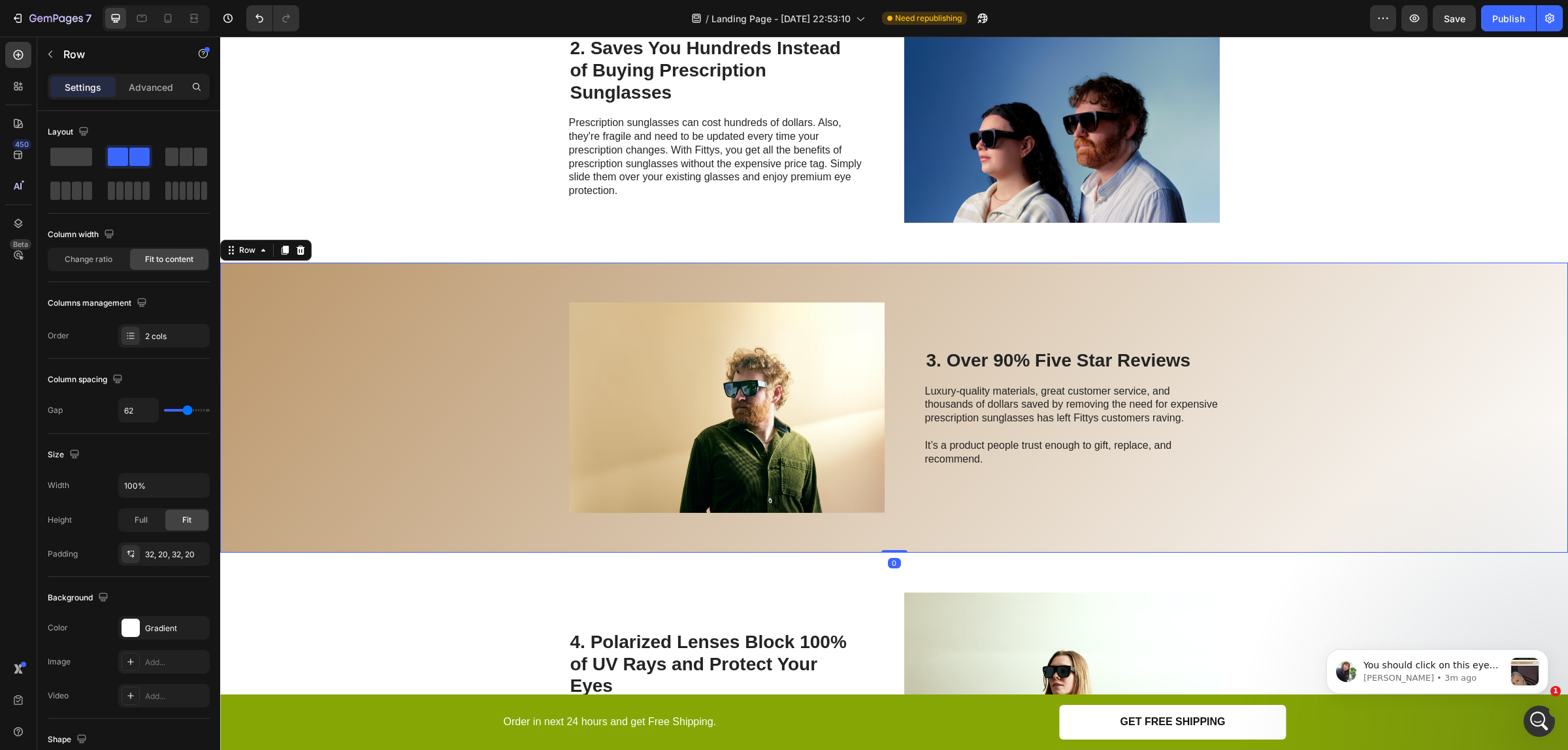
click at [1390, 278] on div "Image 3. Over 90% Five Star Reviews Heading Luxury-quality materials, great cus…" at bounding box center [893, 408] width 1347 height 290
click at [158, 87] on p "Advanced" at bounding box center [151, 87] width 44 height 14
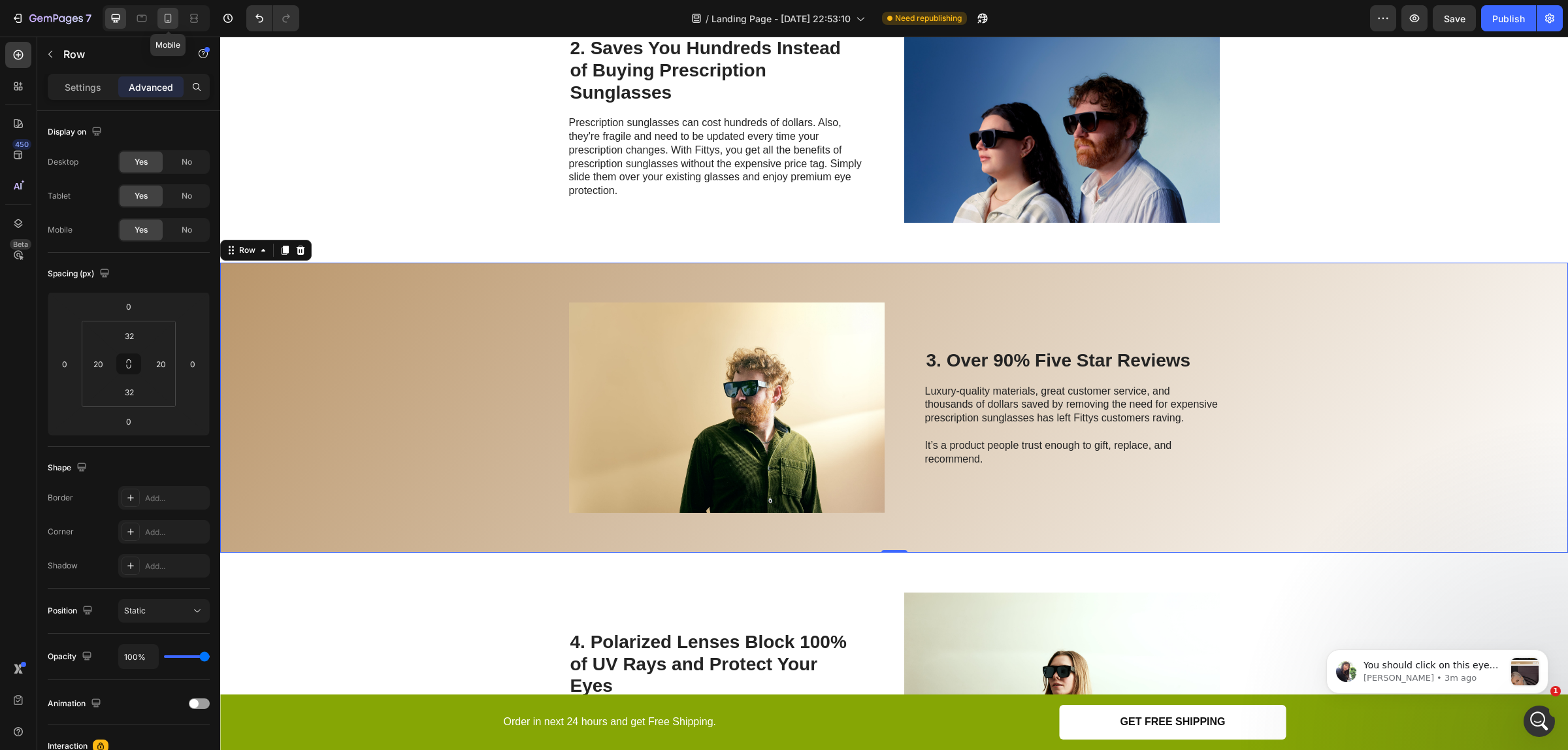
click at [166, 18] on icon at bounding box center [168, 18] width 7 height 9
type input "28"
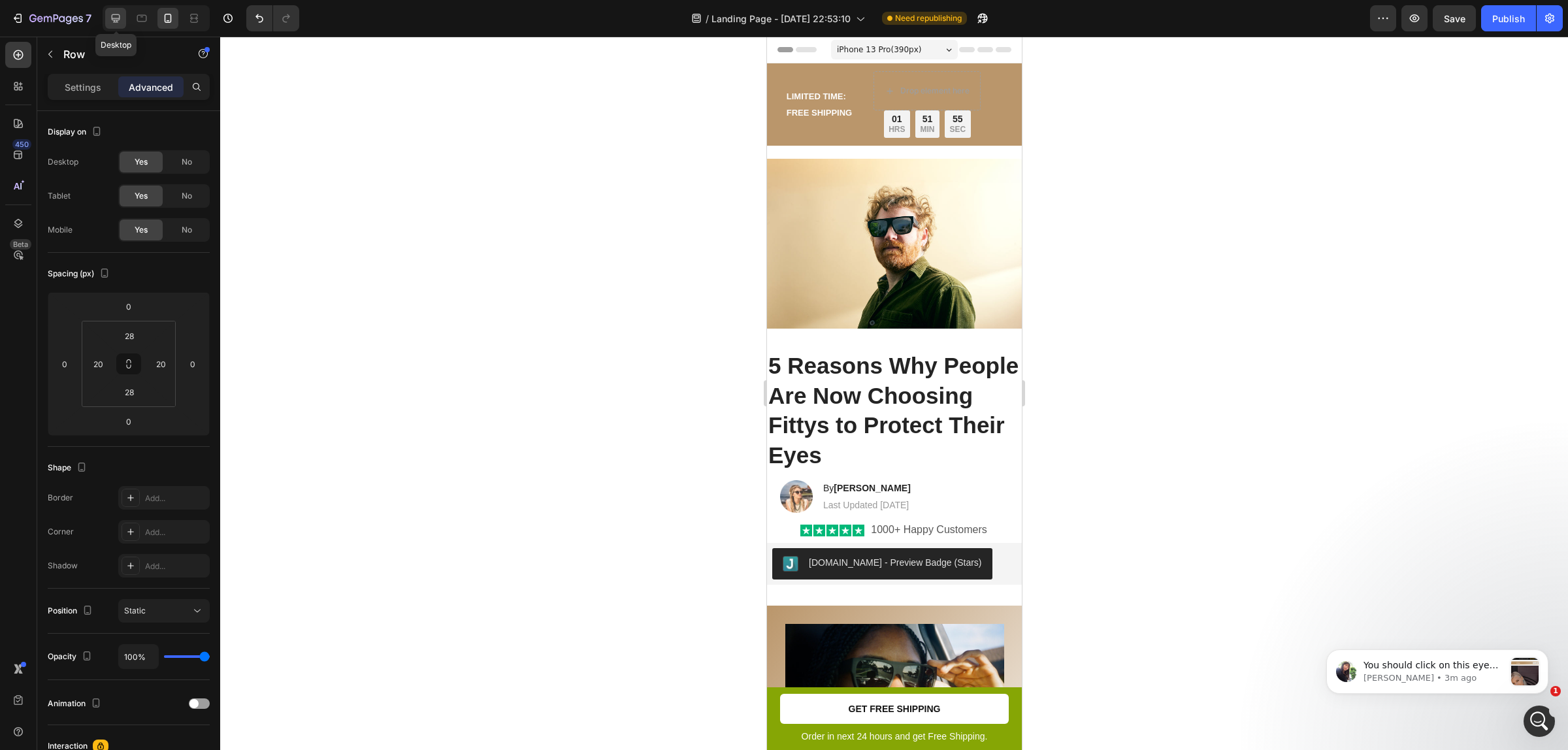
click at [108, 14] on div at bounding box center [115, 18] width 21 height 21
type input "32"
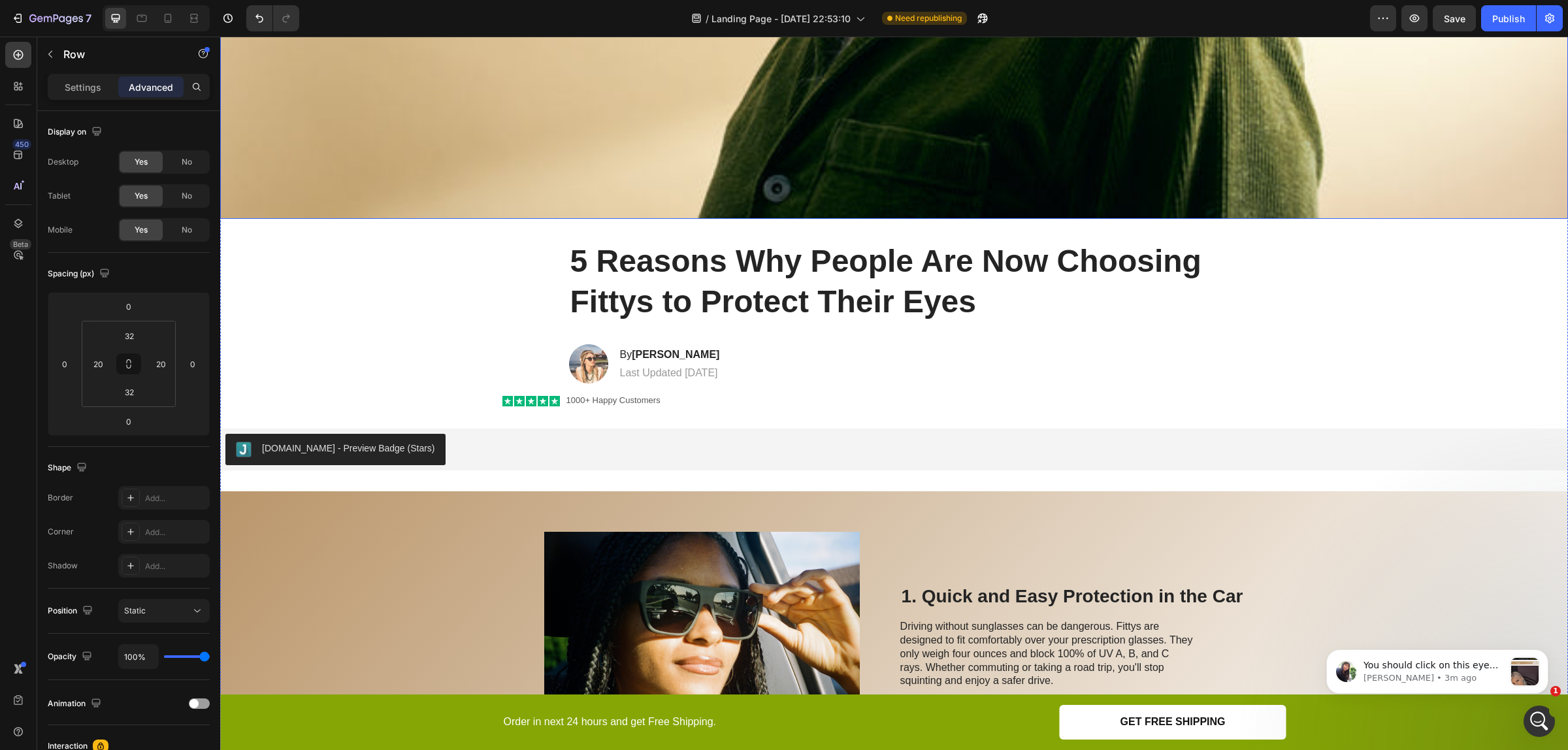
scroll to position [742, 0]
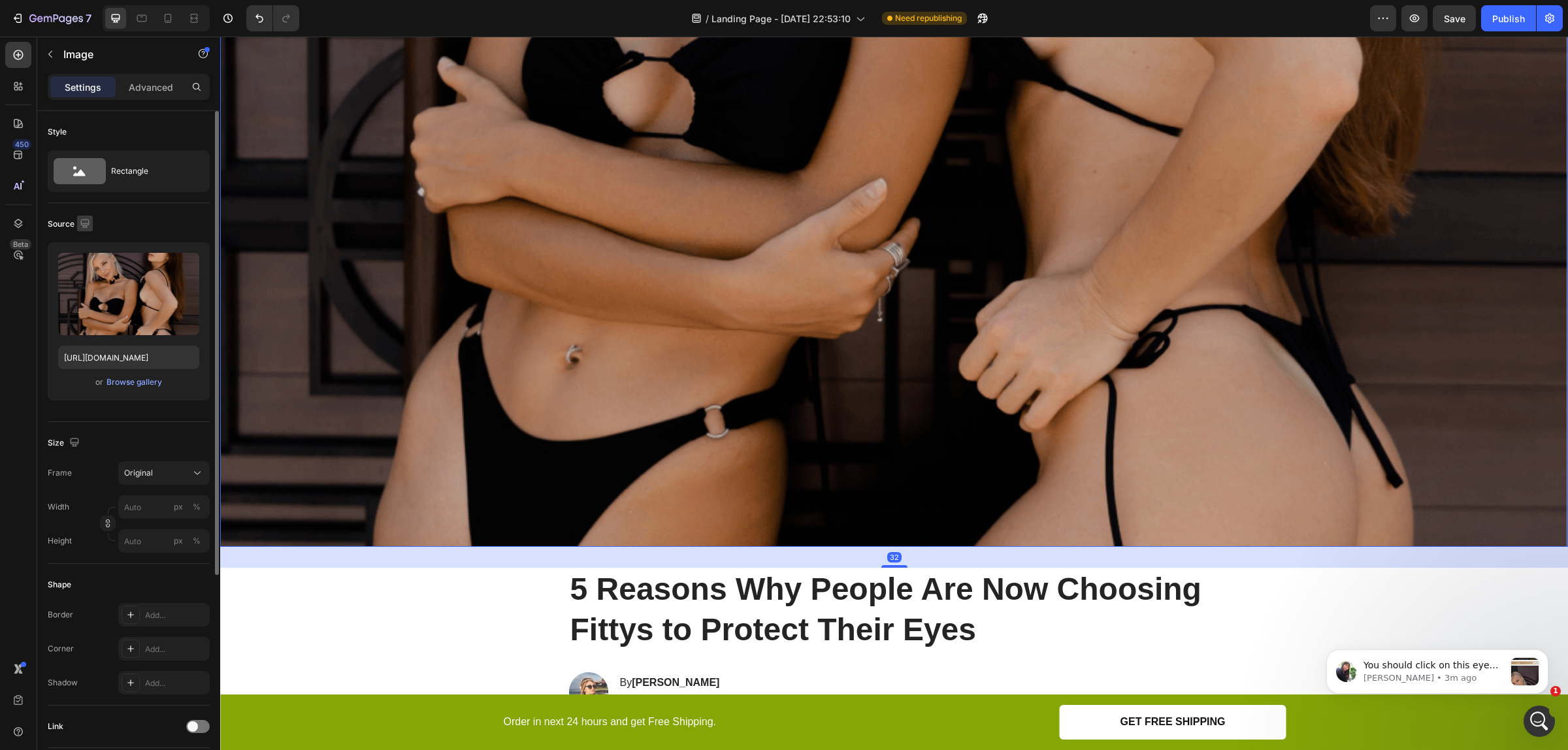
click at [85, 223] on icon "button" at bounding box center [85, 223] width 8 height 8
click at [90, 292] on icon "button" at bounding box center [87, 291] width 7 height 9
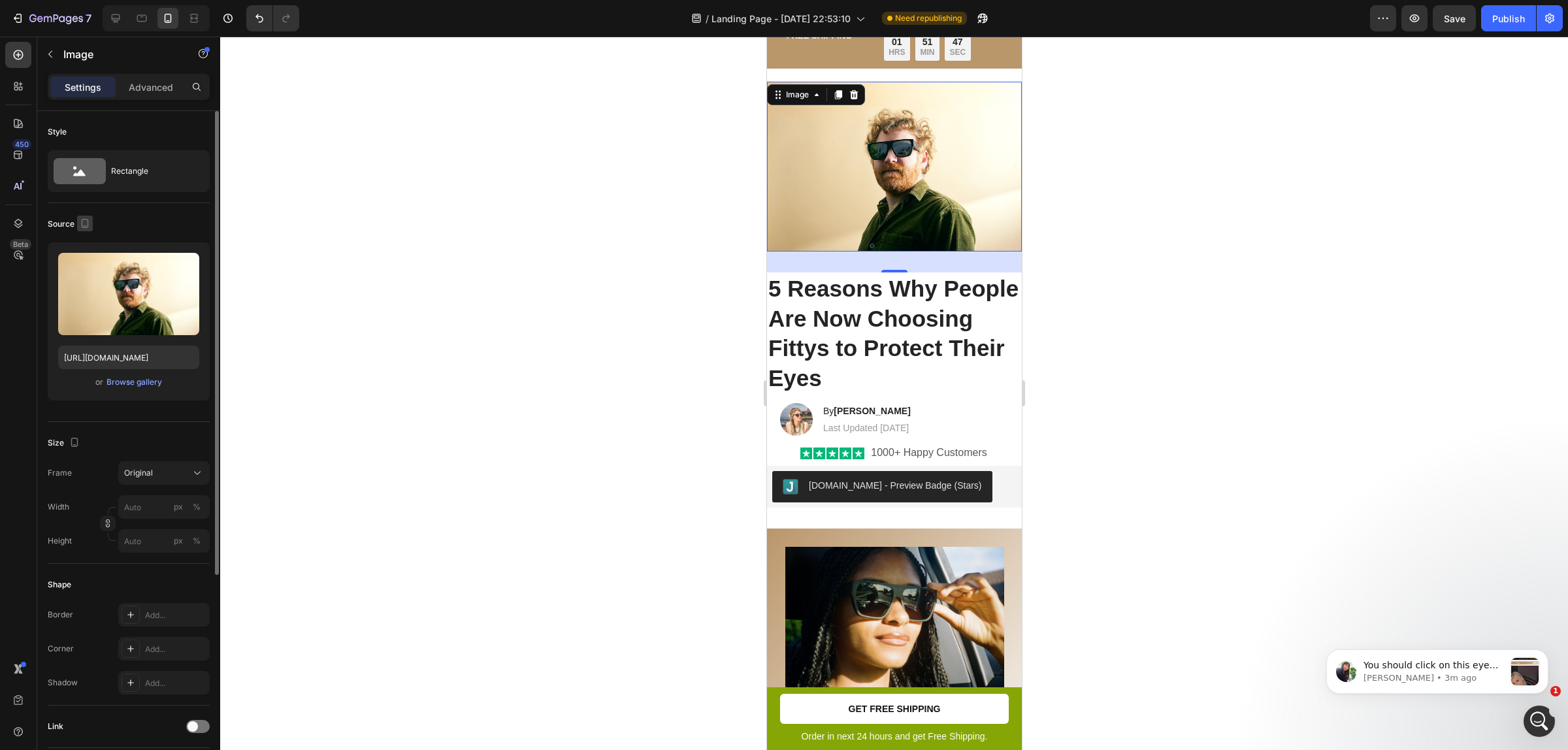
scroll to position [76, 0]
click at [86, 226] on icon "button" at bounding box center [85, 226] width 3 height 2
click at [81, 250] on icon "button" at bounding box center [87, 244] width 13 height 13
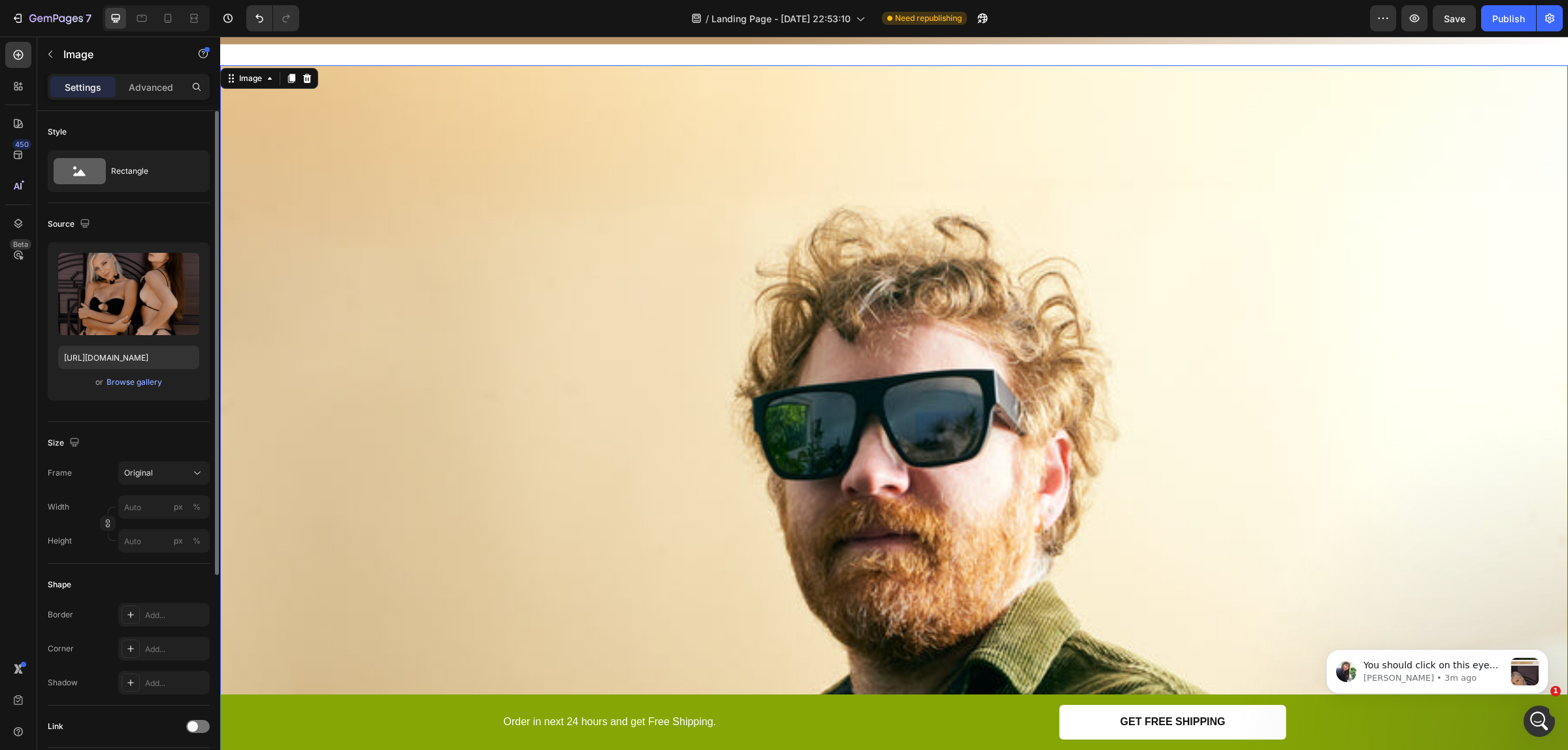
scroll to position [59, 0]
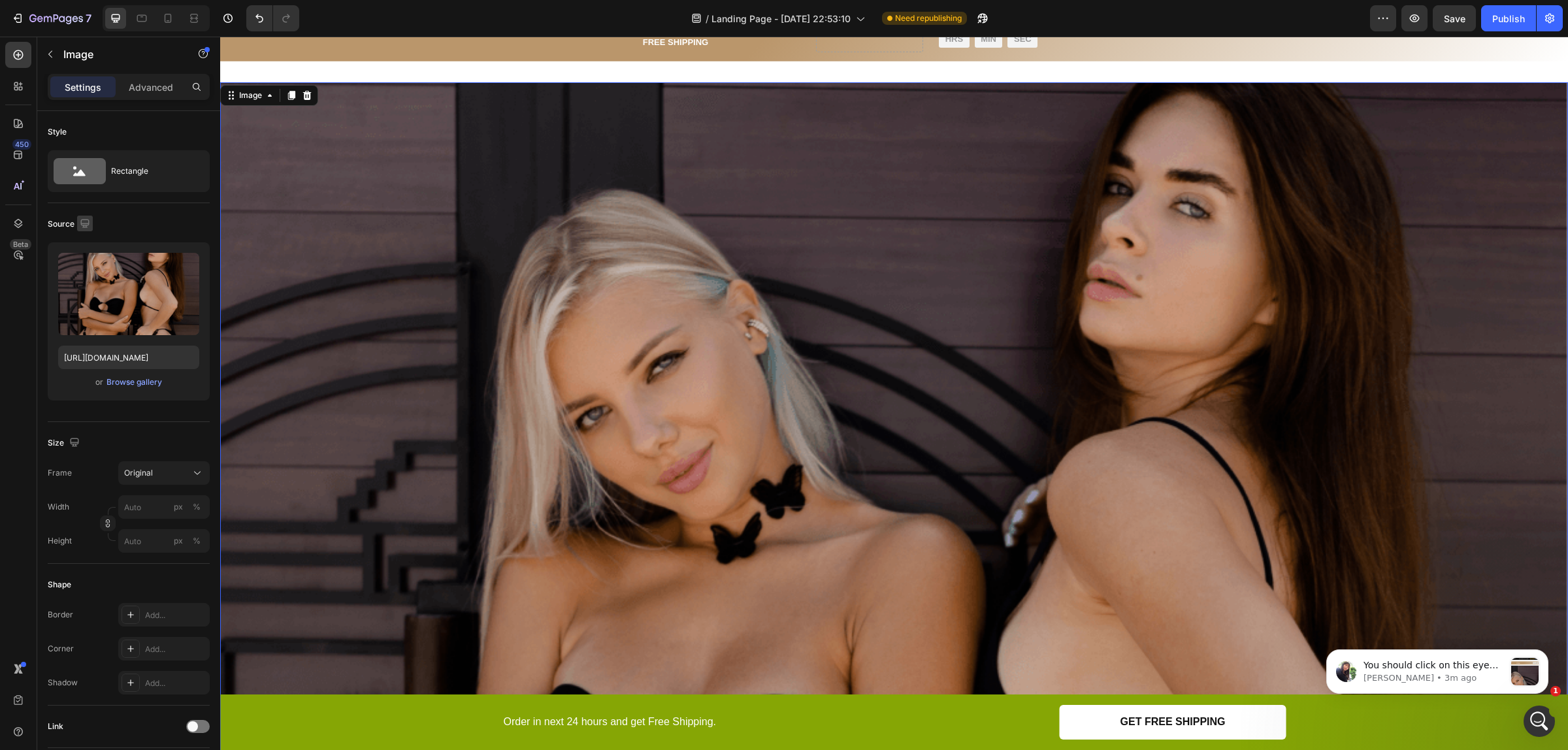
click at [81, 221] on icon "button" at bounding box center [84, 223] width 13 height 13
click at [98, 271] on div at bounding box center [87, 268] width 26 height 73
click at [92, 258] on button "button" at bounding box center [87, 268] width 21 height 21
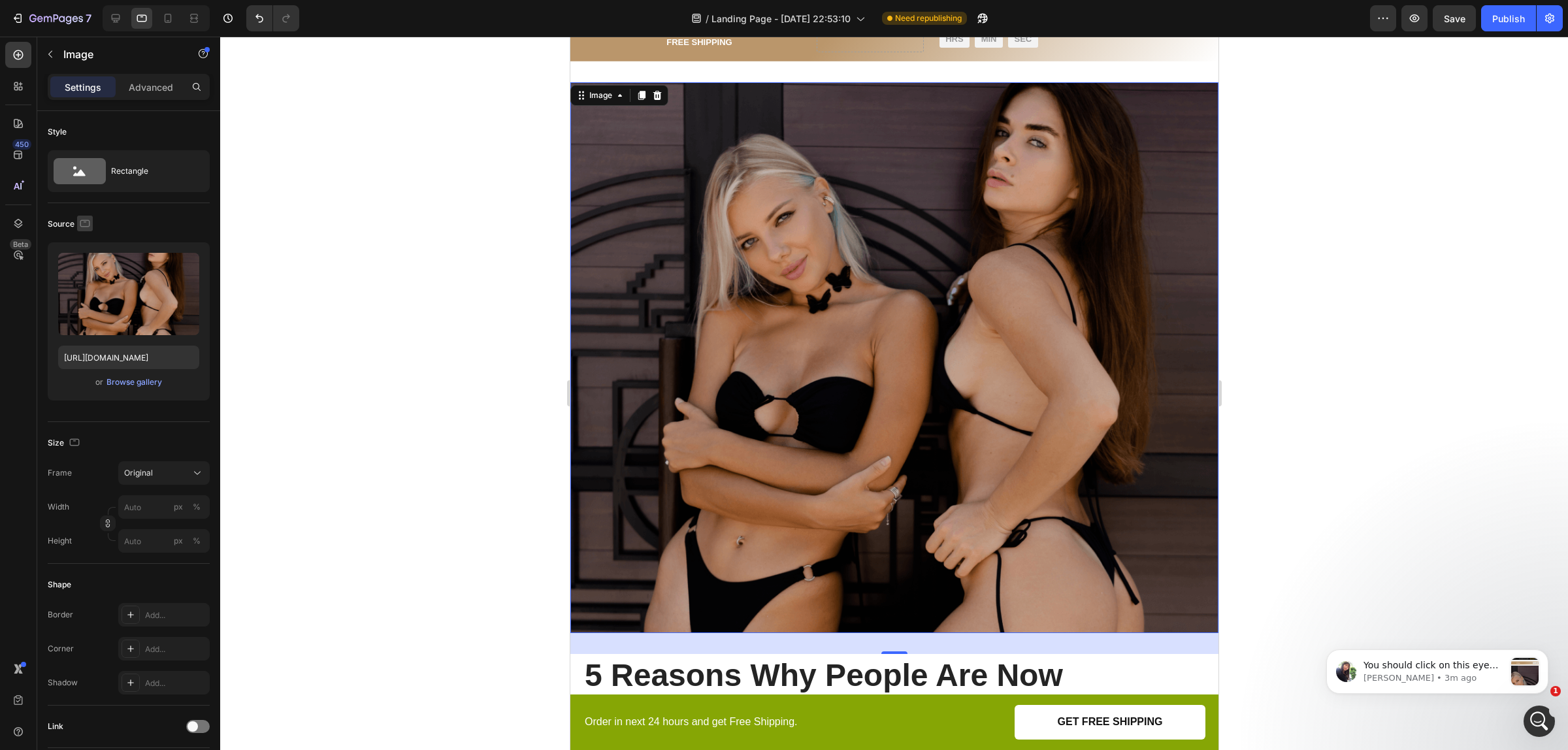
click at [86, 223] on icon "button" at bounding box center [84, 223] width 13 height 13
click at [96, 289] on button "button" at bounding box center [87, 291] width 21 height 21
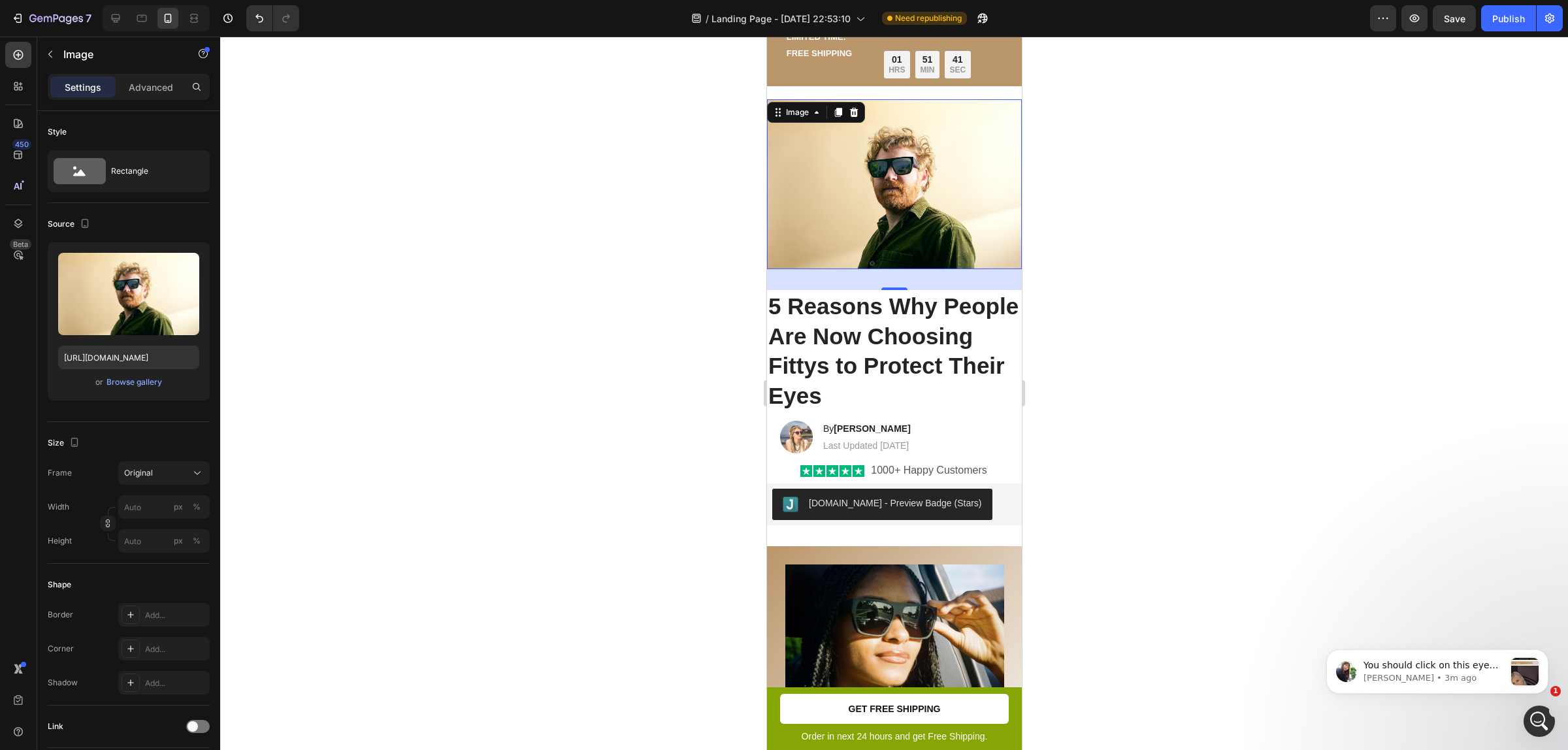
scroll to position [76, 0]
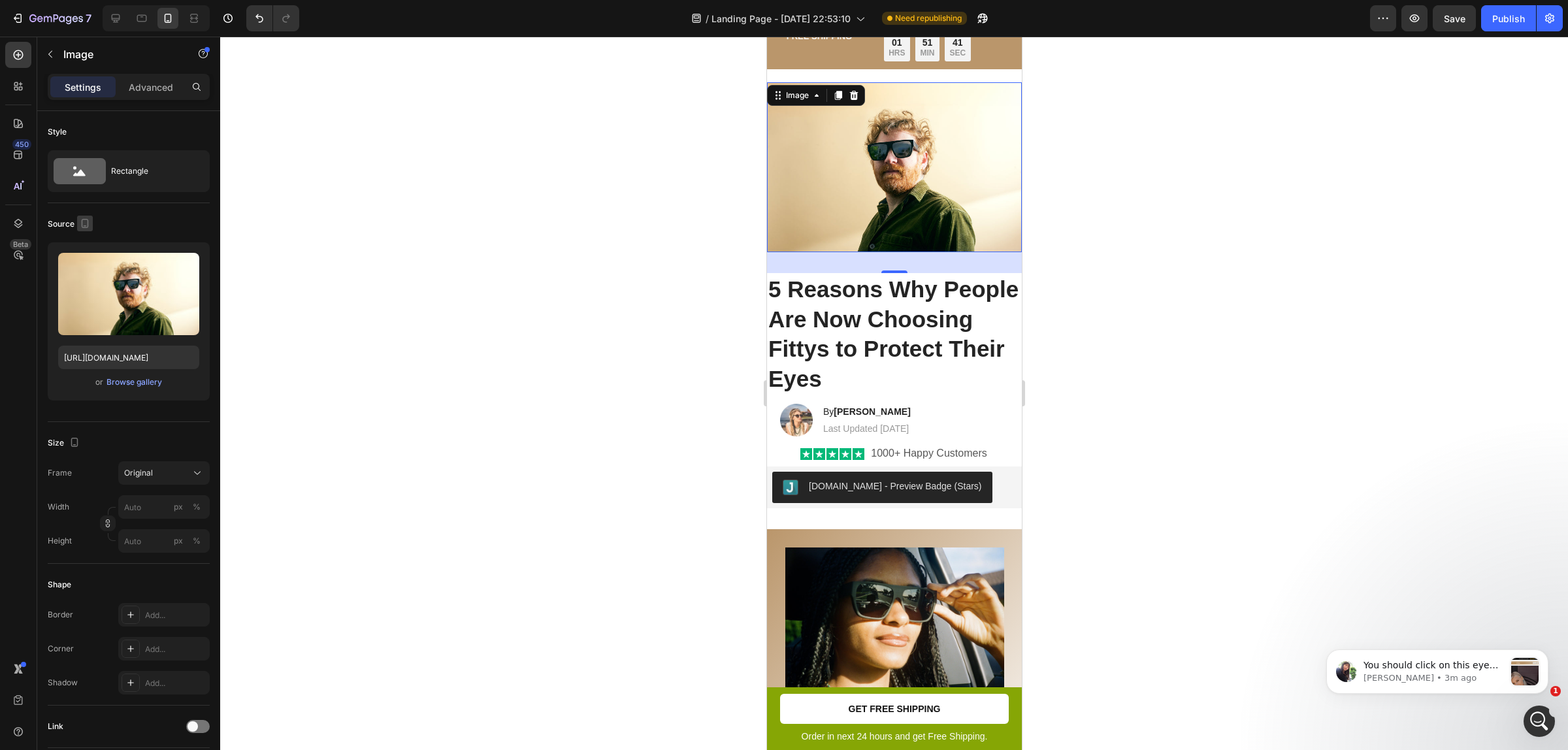
click at [83, 228] on icon "button" at bounding box center [85, 223] width 7 height 9
click at [87, 256] on div at bounding box center [87, 268] width 26 height 73
click at [81, 240] on icon "button" at bounding box center [87, 244] width 13 height 13
type input "[URL][DOMAIN_NAME]"
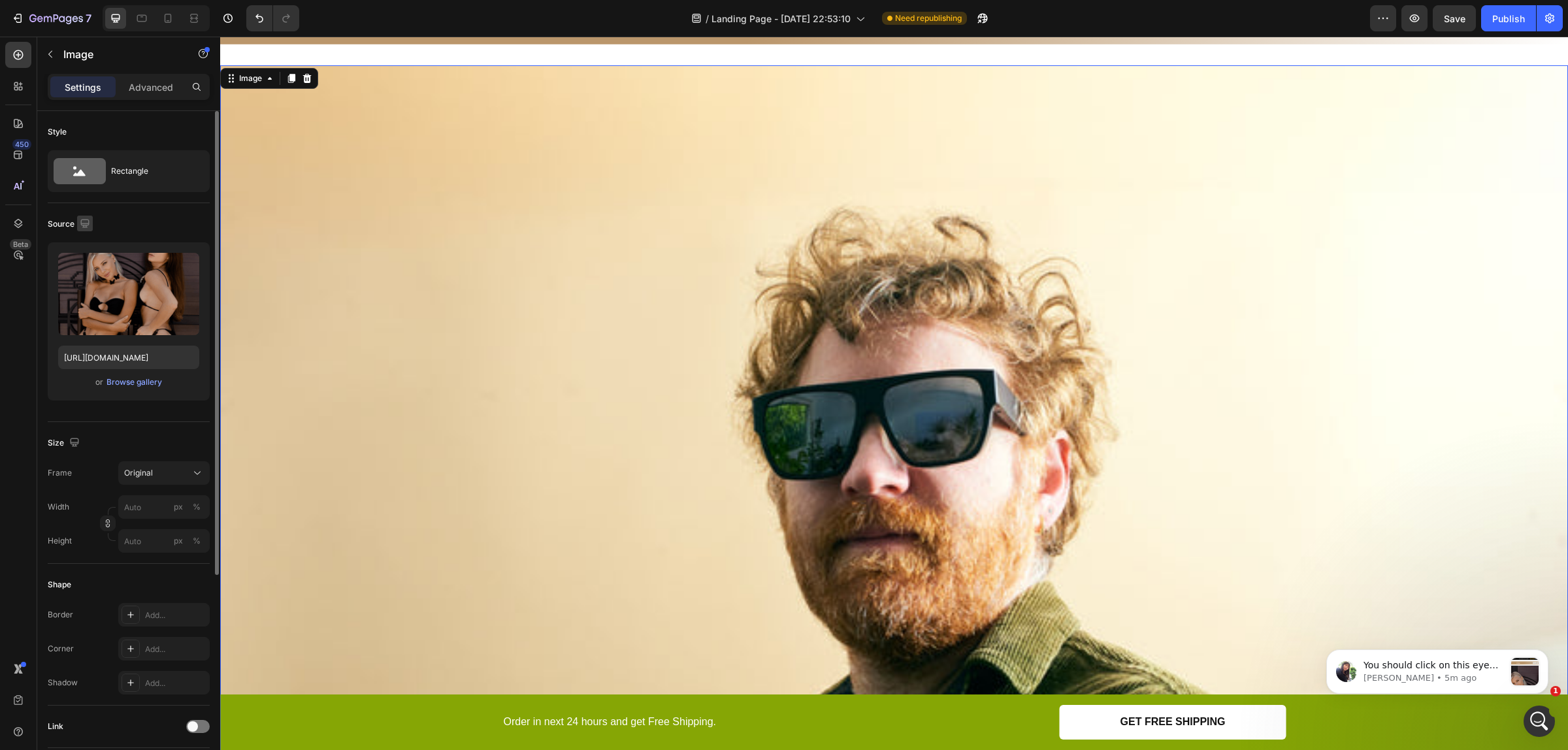
scroll to position [59, 0]
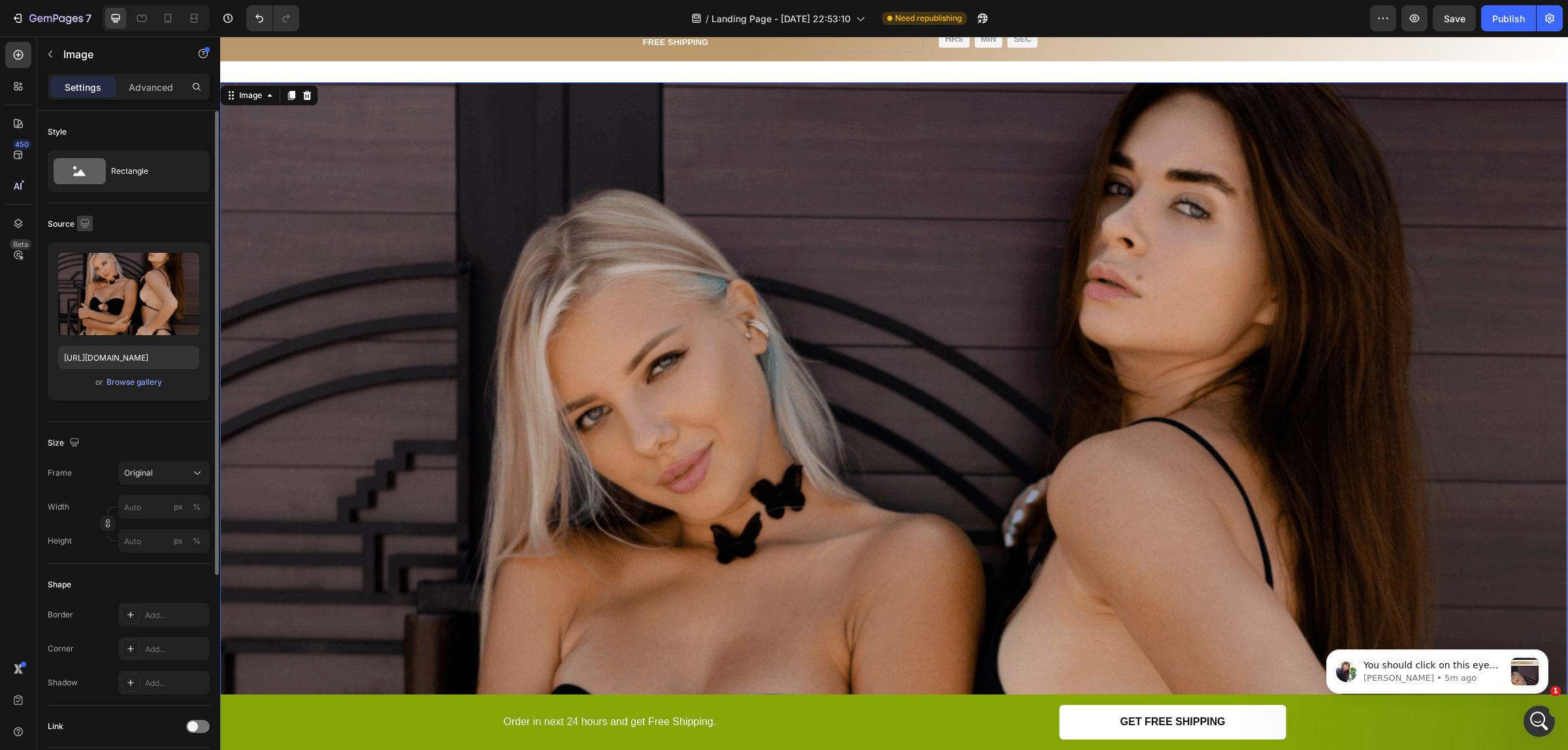
click at [89, 223] on icon "button" at bounding box center [84, 223] width 13 height 13
